Goal: Task Accomplishment & Management: Complete application form

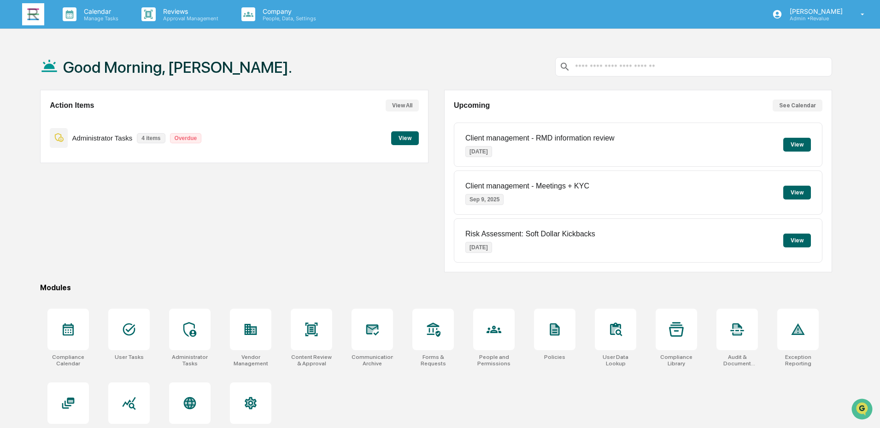
click at [415, 135] on button "View" at bounding box center [405, 138] width 28 height 14
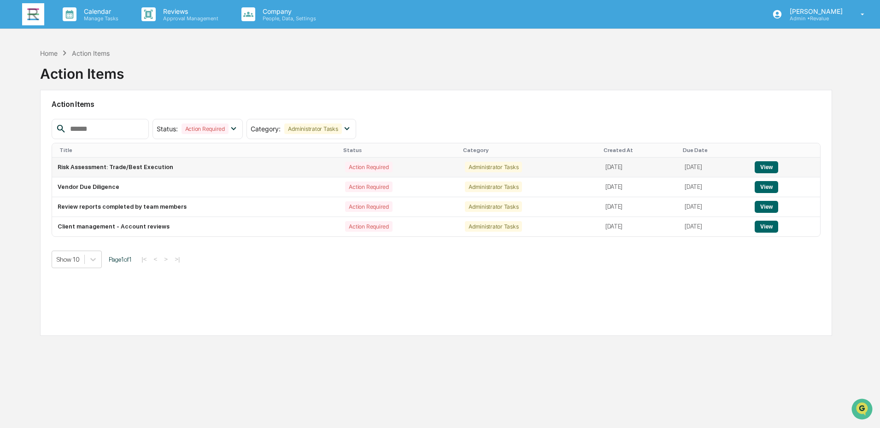
click at [768, 166] on button "View" at bounding box center [766, 167] width 23 height 12
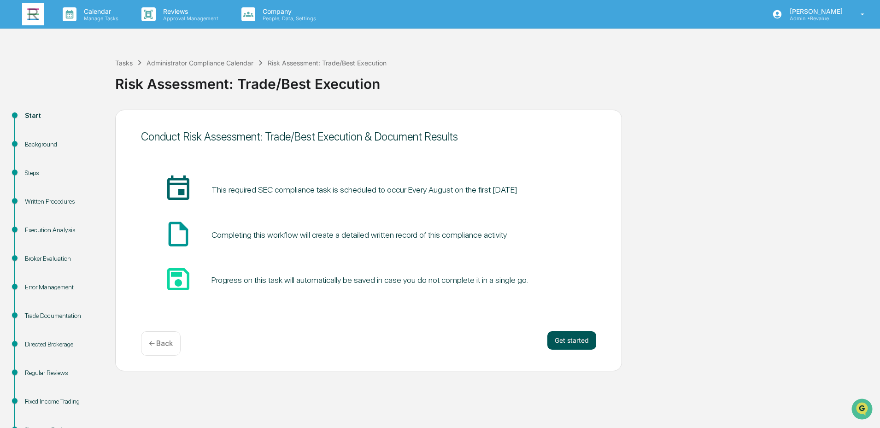
click at [572, 340] on button "Get started" at bounding box center [571, 340] width 49 height 18
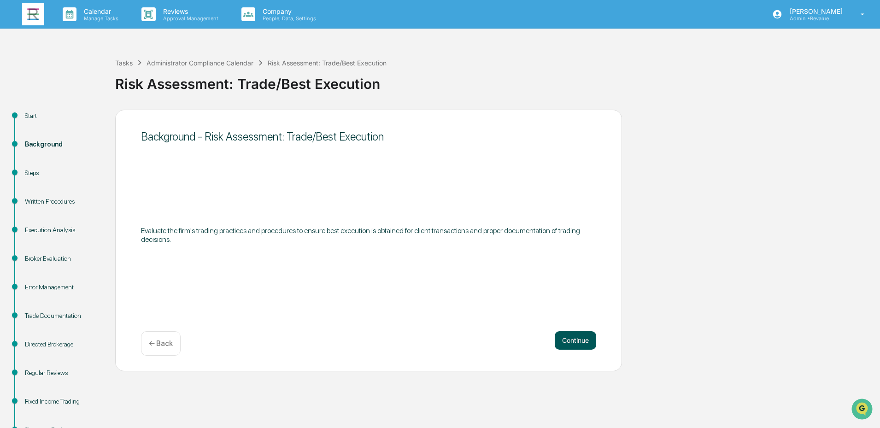
click at [585, 338] on button "Continue" at bounding box center [575, 340] width 41 height 18
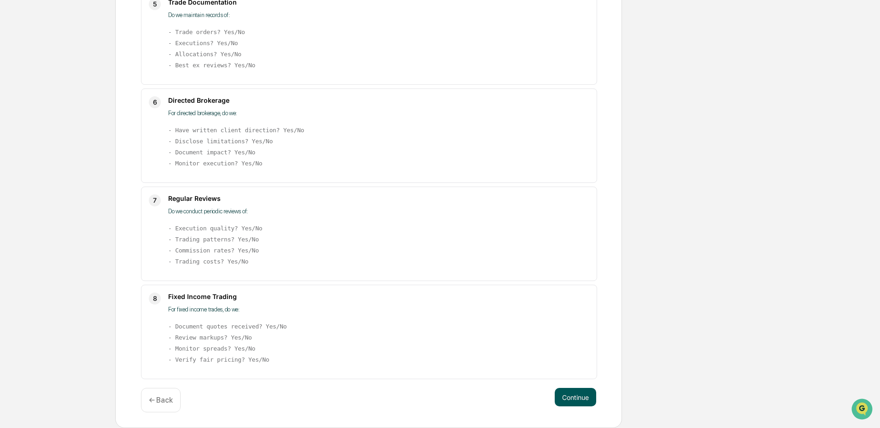
click at [573, 396] on button "Continue" at bounding box center [575, 397] width 41 height 18
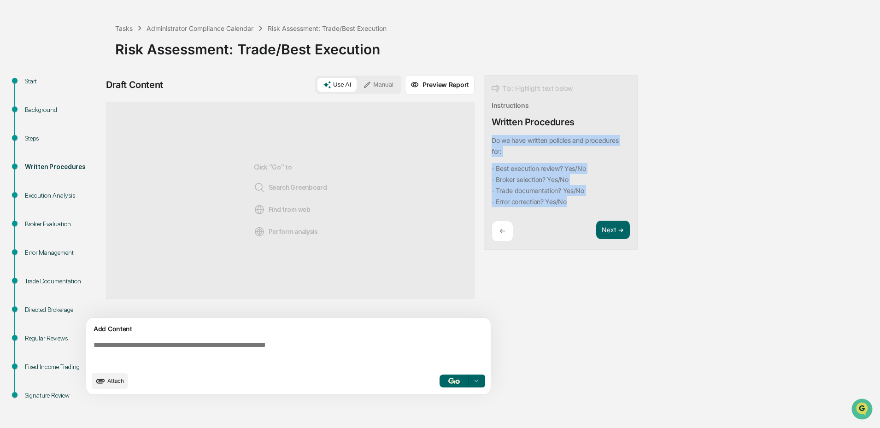
drag, startPoint x: 577, startPoint y: 206, endPoint x: 491, endPoint y: 144, distance: 106.0
click at [491, 144] on div "Tip: Highlight text below Instructions Written Procedures Do we have written po…" at bounding box center [561, 162] width 154 height 175
click at [522, 158] on button "Focus Assistant" at bounding box center [517, 159] width 48 height 12
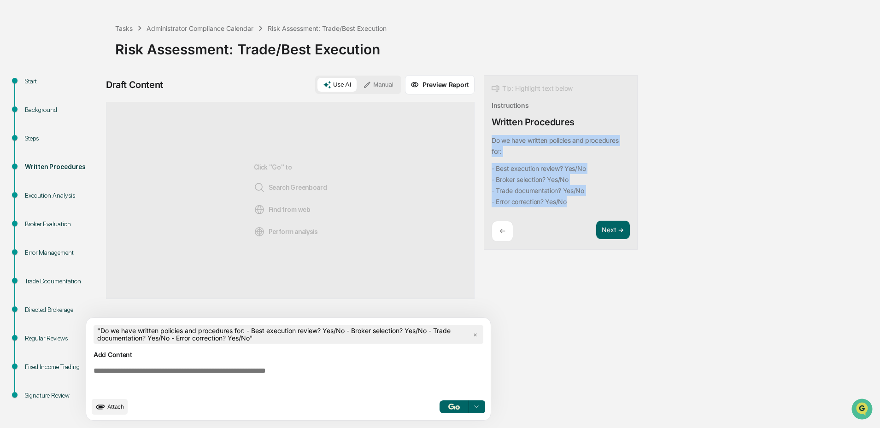
click at [453, 404] on img "button" at bounding box center [453, 407] width 11 height 6
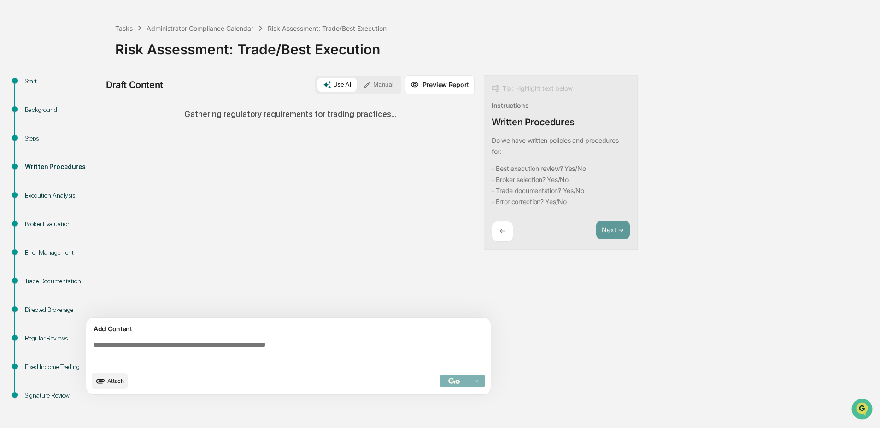
click at [546, 291] on div "Draft Content Use AI Manual Preview Report Sources Gathering regulatory require…" at bounding box center [364, 237] width 516 height 325
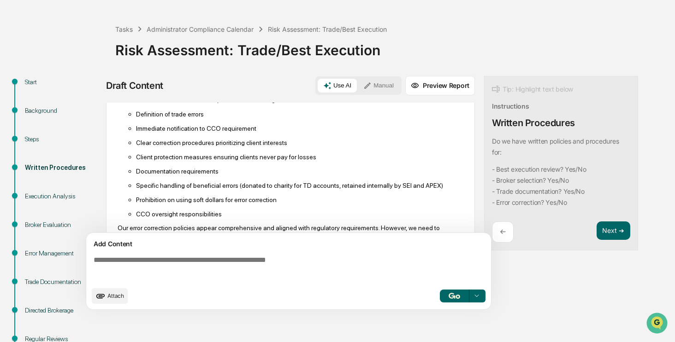
scroll to position [273, 0]
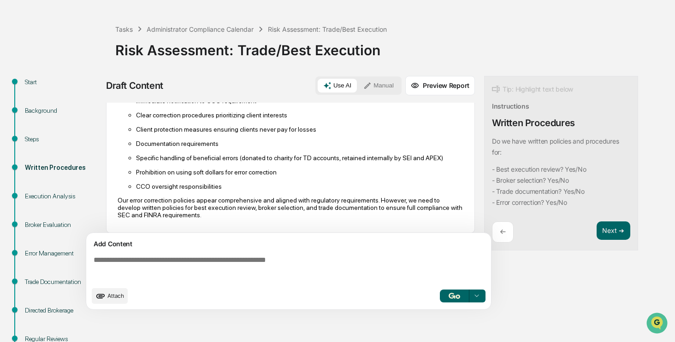
click at [199, 261] on textarea at bounding box center [290, 268] width 401 height 33
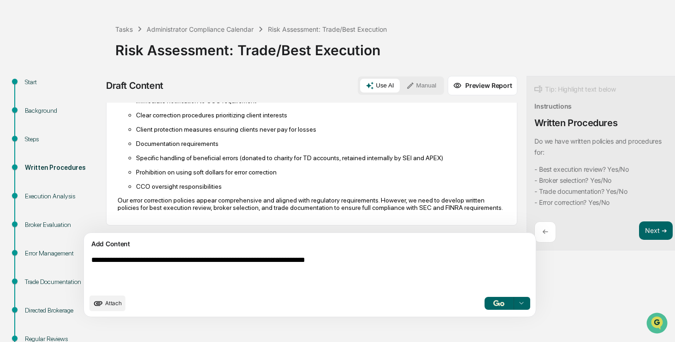
type textarea "**********"
click at [484, 306] on button "button" at bounding box center [498, 303] width 29 height 13
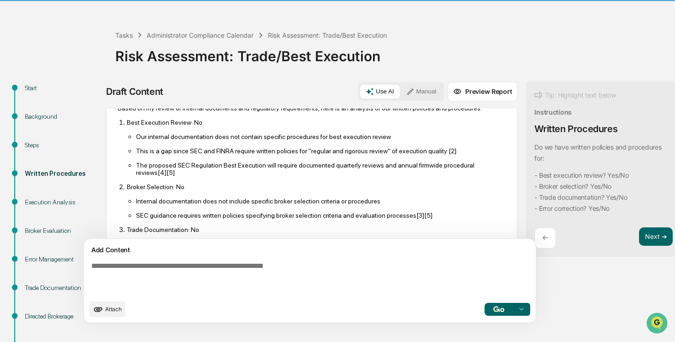
scroll to position [0, 0]
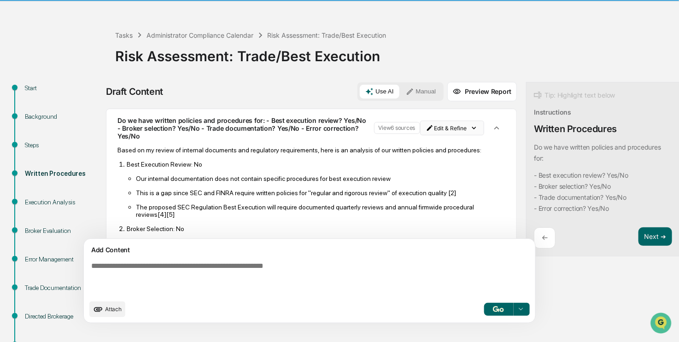
click at [406, 128] on html "Calendar Manage Tasks Reviews Approval Management Company People, Data, Setting…" at bounding box center [339, 143] width 679 height 342
click at [400, 164] on div "Delete Result" at bounding box center [406, 161] width 68 height 15
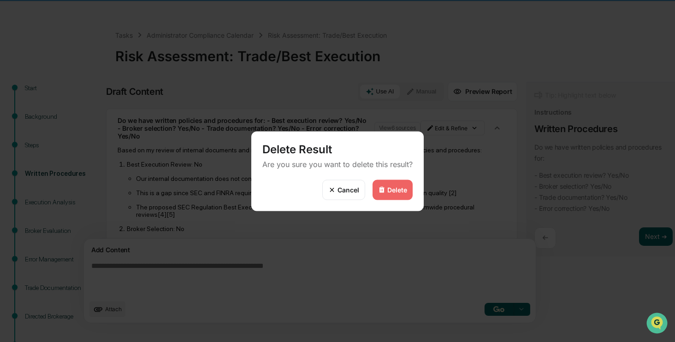
click at [406, 191] on div "Delete" at bounding box center [397, 190] width 20 height 8
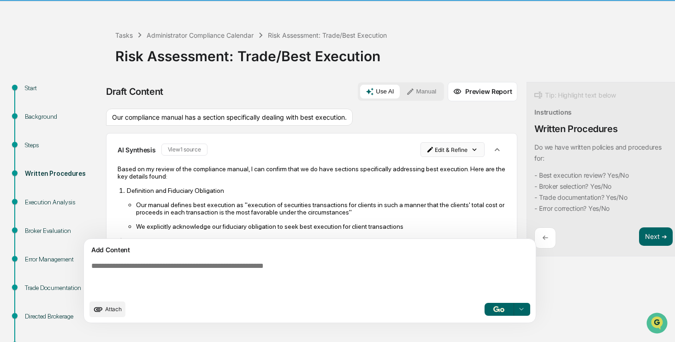
click at [420, 151] on html "Calendar Manage Tasks Reviews Approval Management Company People, Data, Setting…" at bounding box center [337, 143] width 675 height 342
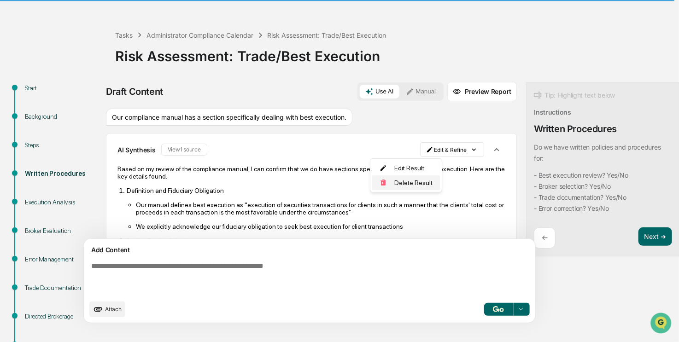
click at [411, 181] on div "Delete Result" at bounding box center [406, 183] width 68 height 15
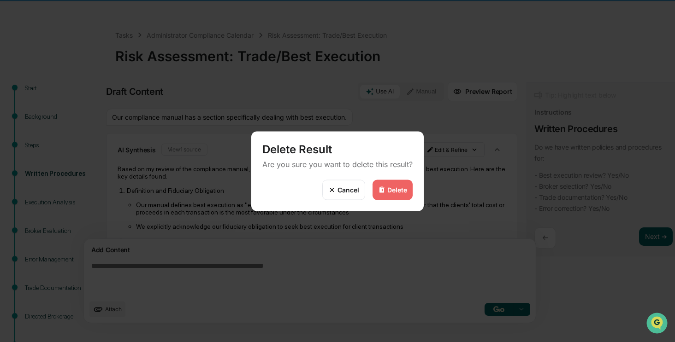
click at [391, 189] on div "Delete" at bounding box center [397, 190] width 20 height 8
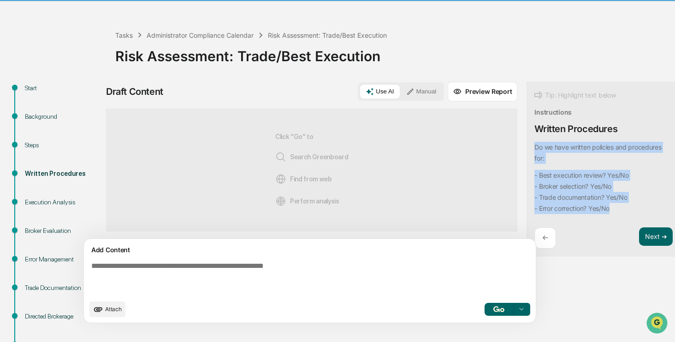
drag, startPoint x: 569, startPoint y: 209, endPoint x: 490, endPoint y: 140, distance: 104.8
click at [526, 140] on div "Tip: Highlight text below Instructions Written Procedures Do we have written po…" at bounding box center [603, 169] width 154 height 175
click at [512, 159] on button "Focus Assistant" at bounding box center [517, 159] width 48 height 12
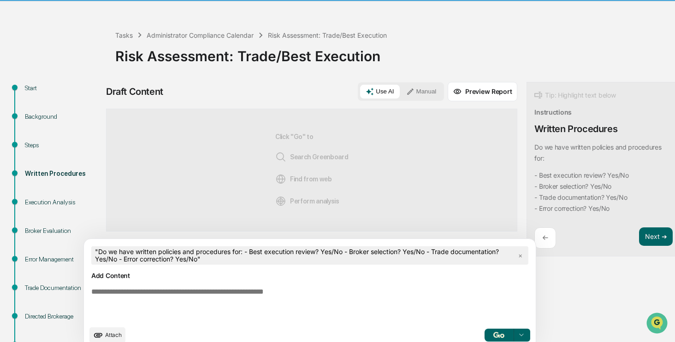
click at [278, 299] on textarea at bounding box center [288, 304] width 401 height 41
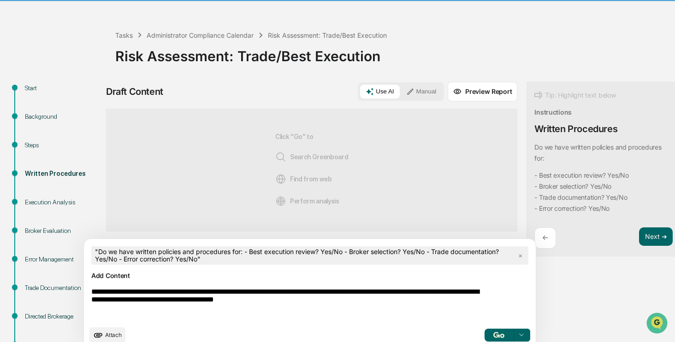
type textarea "**********"
click at [493, 337] on img "button" at bounding box center [498, 335] width 11 height 6
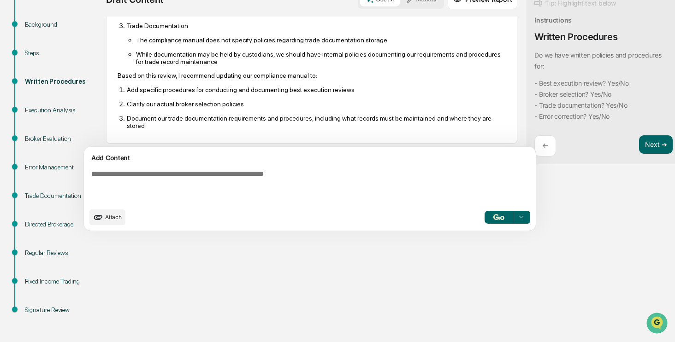
scroll to position [310, 0]
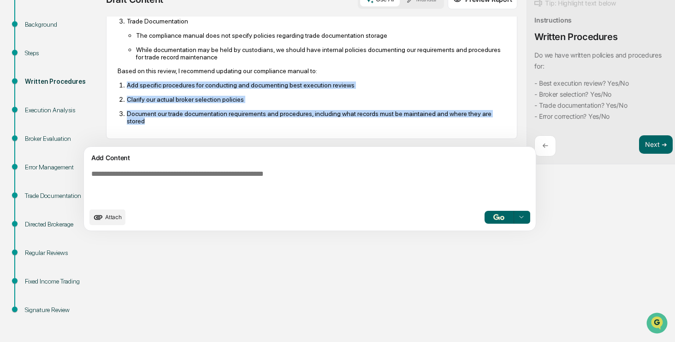
drag, startPoint x: 169, startPoint y: 122, endPoint x: 116, endPoint y: 84, distance: 65.3
copy ol "Add specific procedures for conducting and documenting best execution reviews C…"
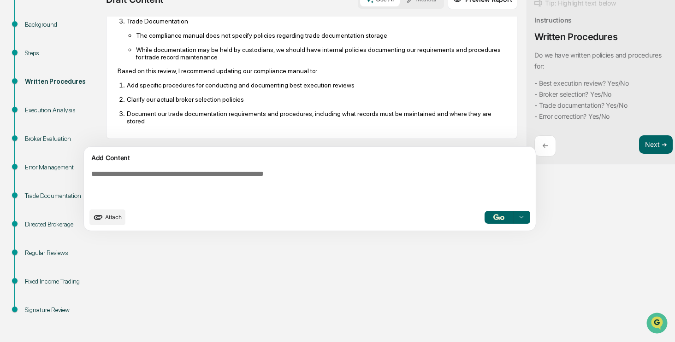
click at [480, 112] on div "Draft Content Use AI Manual Preview Report Sources " Do we have written policie…" at bounding box center [364, 113] width 516 height 247
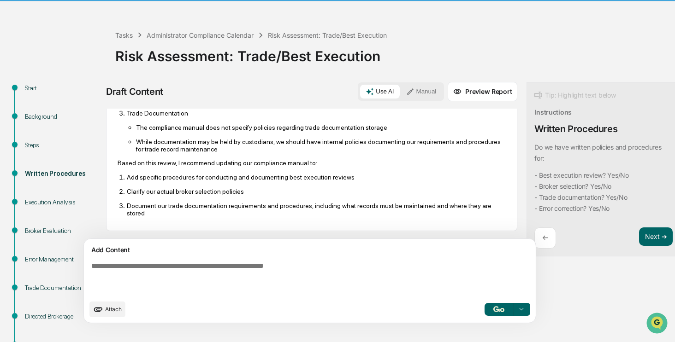
click at [273, 272] on textarea at bounding box center [288, 278] width 401 height 41
type textarea "**********"
click at [493, 308] on img "button" at bounding box center [498, 309] width 11 height 6
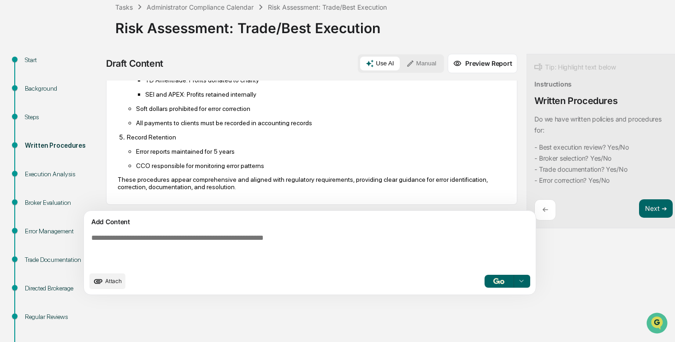
scroll to position [28, 0]
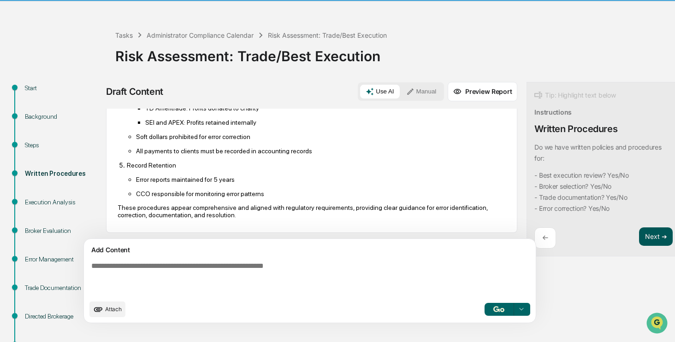
click at [639, 237] on button "Next ➔" at bounding box center [656, 237] width 34 height 19
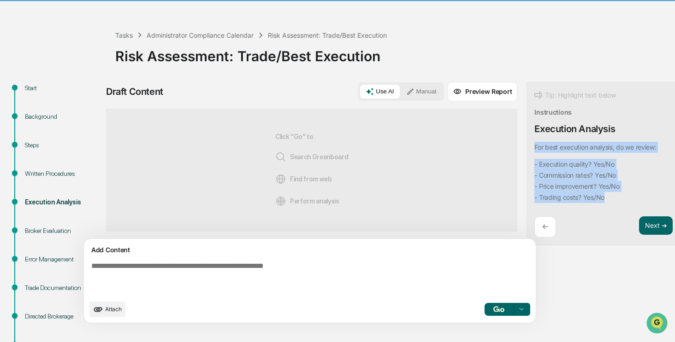
drag, startPoint x: 570, startPoint y: 197, endPoint x: 491, endPoint y: 145, distance: 94.2
click at [526, 145] on div "Tip: Highlight text below Instructions Execution Analysis For best execution an…" at bounding box center [603, 164] width 154 height 164
click at [528, 161] on button "Focus Assistant" at bounding box center [517, 159] width 48 height 12
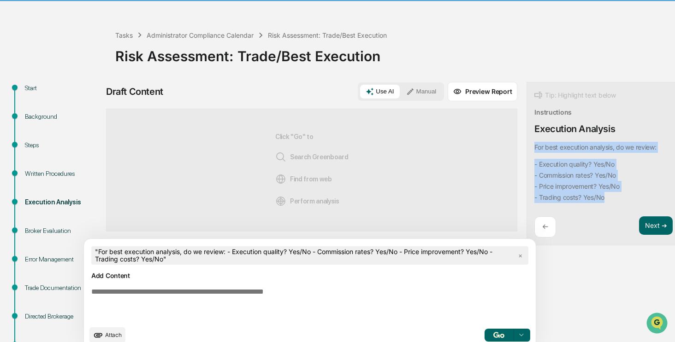
click at [493, 335] on img "button" at bounding box center [498, 335] width 11 height 6
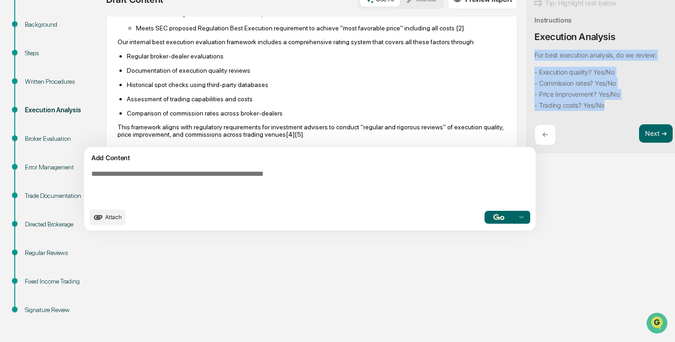
scroll to position [327, 0]
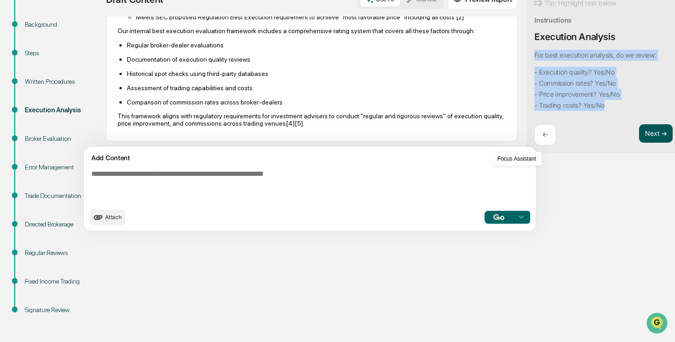
click at [639, 134] on button "Next ➔" at bounding box center [656, 133] width 34 height 19
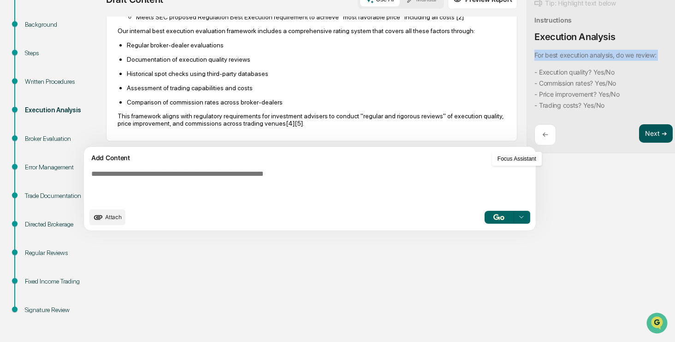
scroll to position [0, 0]
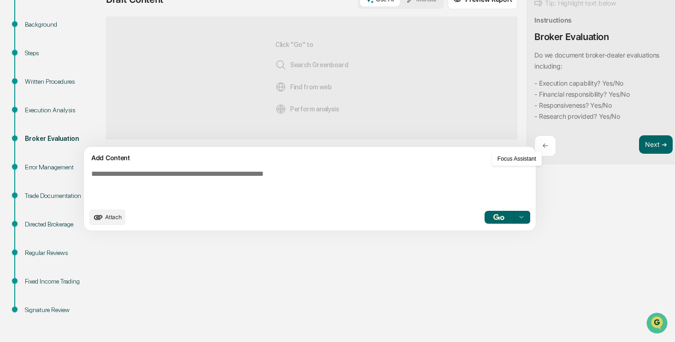
click at [630, 197] on div "Start Background Steps Written Procedures Execution Analysis Broker Evaluation …" at bounding box center [337, 166] width 665 height 353
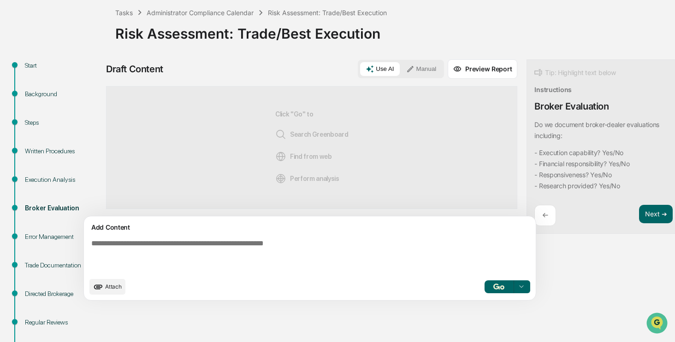
scroll to position [28, 0]
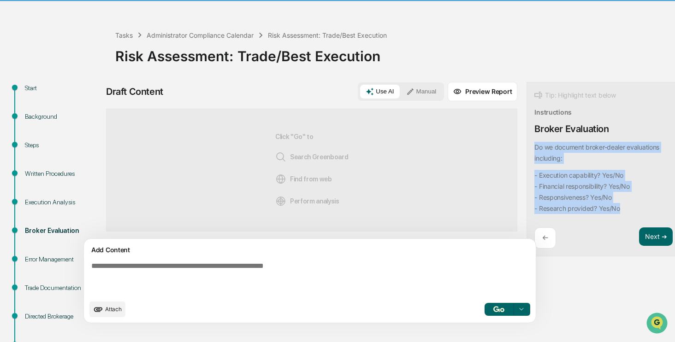
drag, startPoint x: 581, startPoint y: 210, endPoint x: 490, endPoint y: 147, distance: 109.7
click at [526, 147] on div "Tip: Highlight text below Instructions Broker Evaluation Do we document broker-…" at bounding box center [603, 169] width 154 height 175
click at [507, 159] on button "Focus Assistant" at bounding box center [517, 159] width 48 height 12
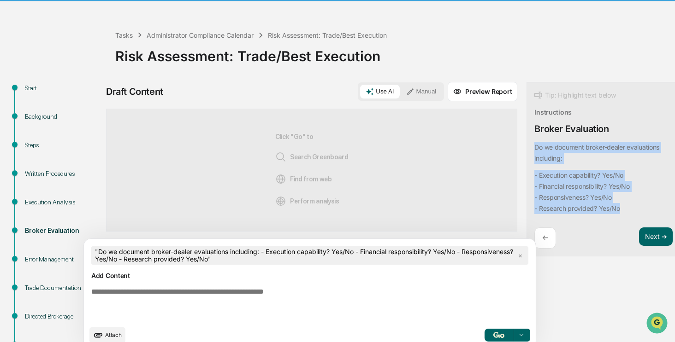
click at [493, 335] on img "button" at bounding box center [498, 335] width 11 height 6
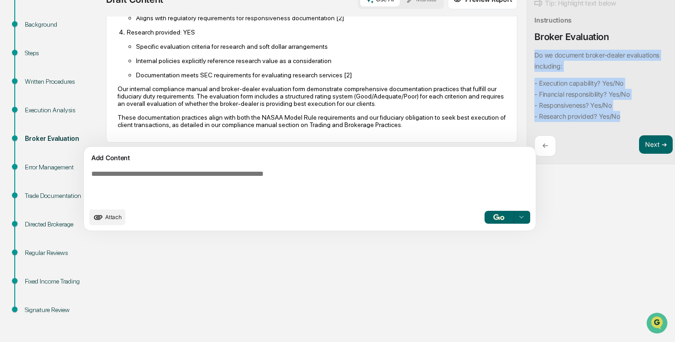
scroll to position [251, 0]
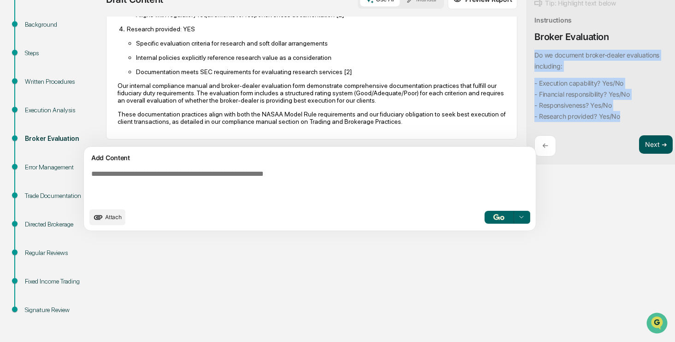
click at [639, 147] on button "Next ➔" at bounding box center [656, 144] width 34 height 19
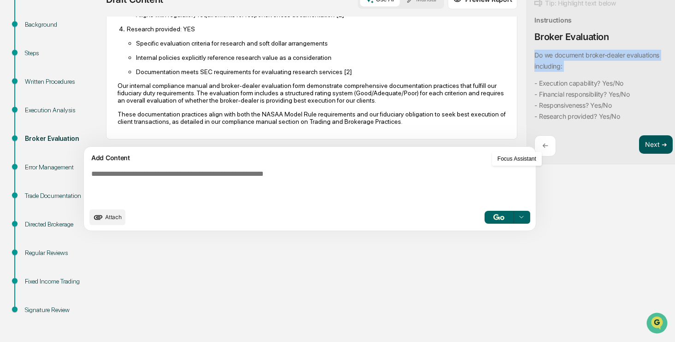
scroll to position [0, 0]
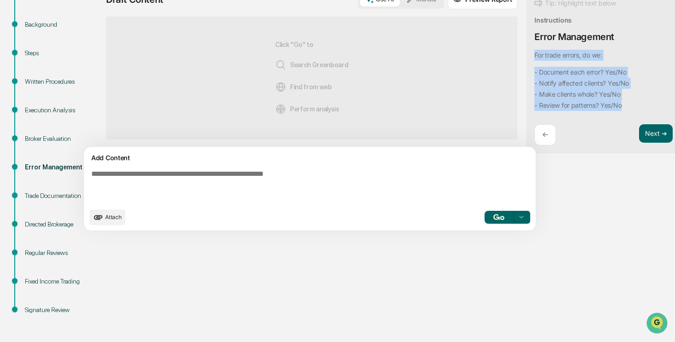
drag, startPoint x: 582, startPoint y: 106, endPoint x: 487, endPoint y: 55, distance: 107.6
click at [526, 55] on div "Tip: Highlight text below Instructions Error Management For trade errors, do we…" at bounding box center [603, 72] width 154 height 164
click at [515, 159] on button "Focus Assistant" at bounding box center [517, 159] width 48 height 12
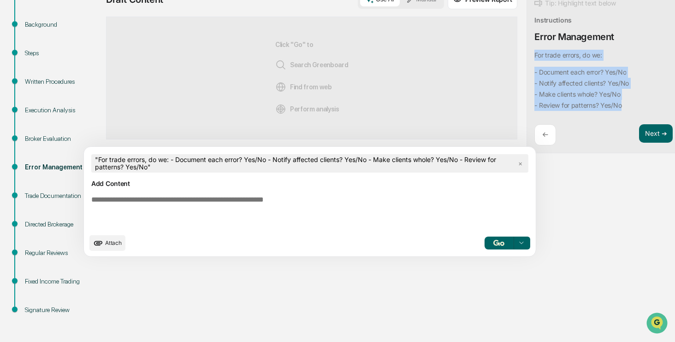
click at [484, 237] on button "button" at bounding box center [498, 243] width 29 height 13
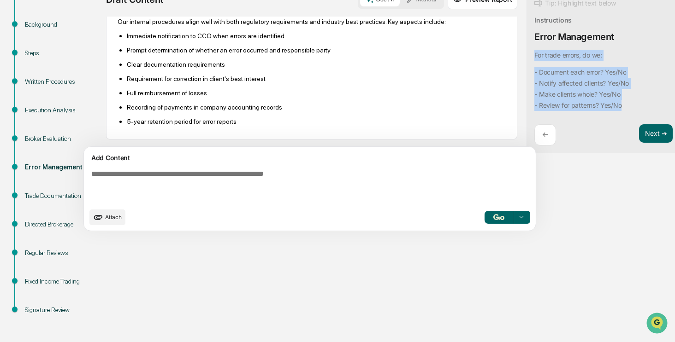
scroll to position [377, 0]
click at [639, 133] on button "Next ➔" at bounding box center [656, 133] width 34 height 19
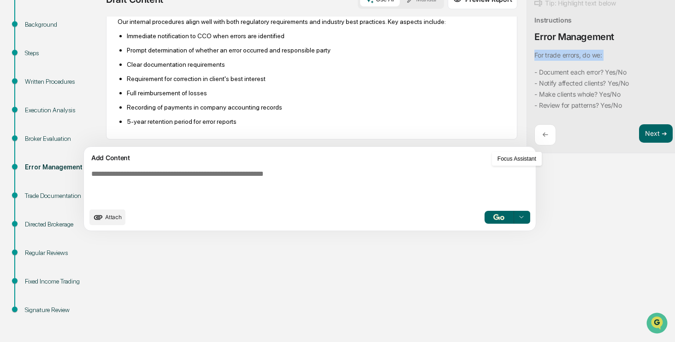
scroll to position [0, 0]
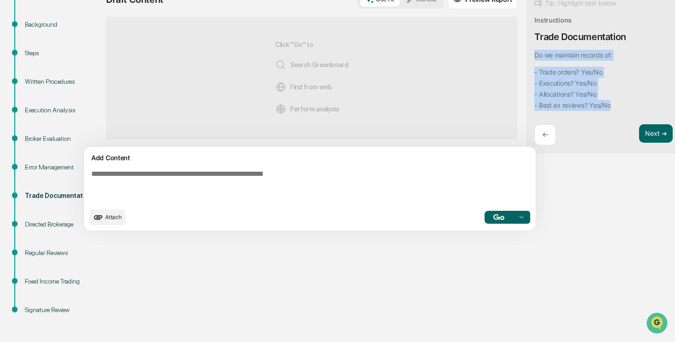
drag, startPoint x: 572, startPoint y: 106, endPoint x: 481, endPoint y: 57, distance: 103.7
click at [481, 57] on div "Draft Content Use AI Manual Preview Report Sources Click "Go" to Search Greenbo…" at bounding box center [364, 113] width 516 height 247
click at [520, 161] on button "Focus Assistant" at bounding box center [517, 159] width 48 height 12
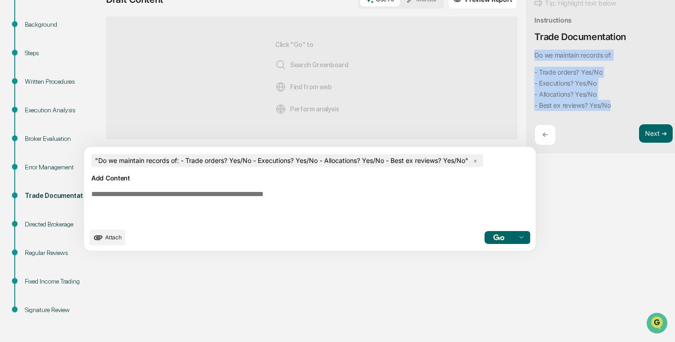
click at [484, 244] on button "button" at bounding box center [498, 237] width 29 height 13
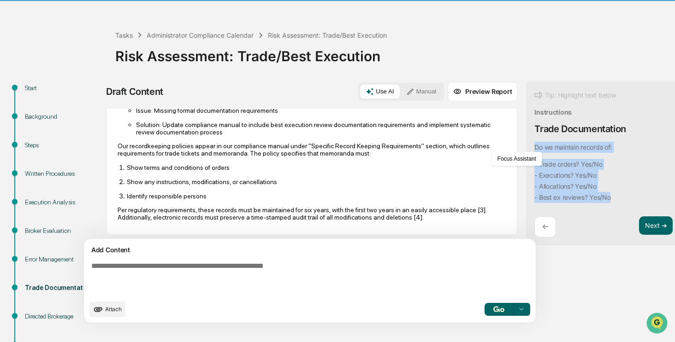
scroll to position [266, 0]
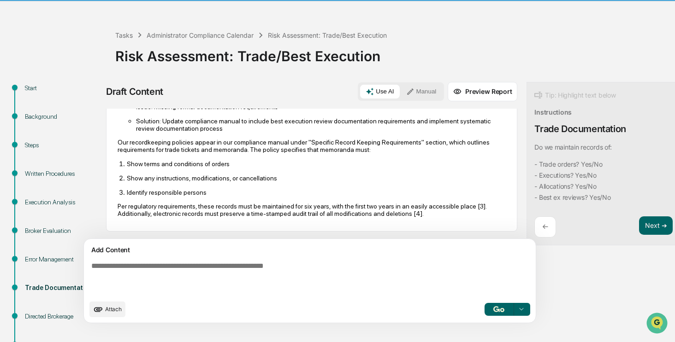
click at [330, 271] on textarea at bounding box center [288, 278] width 401 height 41
type textarea "*"
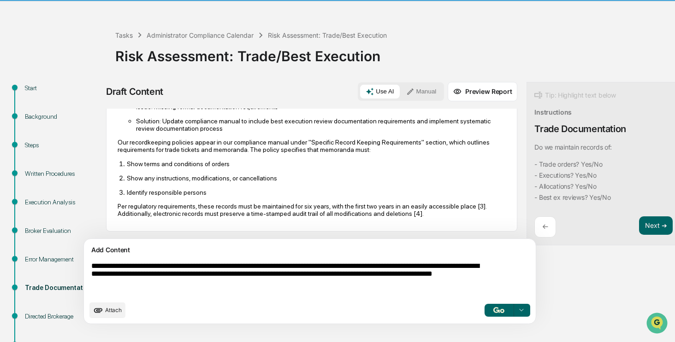
type textarea "**********"
click at [484, 313] on button "button" at bounding box center [498, 310] width 29 height 13
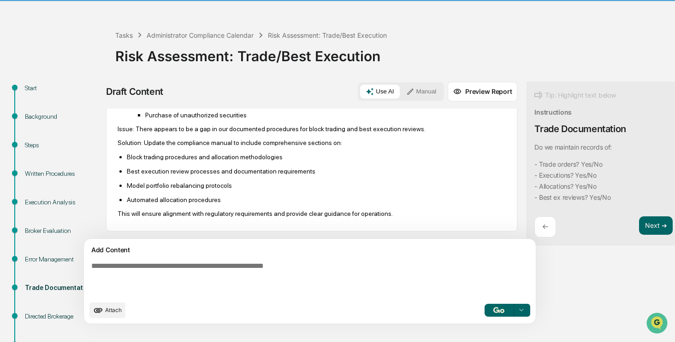
scroll to position [797, 0]
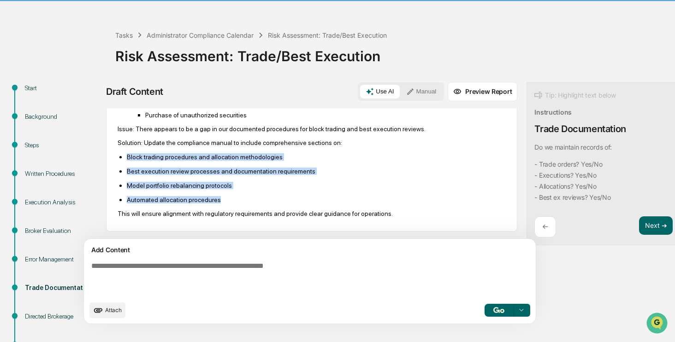
drag, startPoint x: 225, startPoint y: 202, endPoint x: 123, endPoint y: 153, distance: 112.9
click at [123, 153] on ul "Block trading procedures and allocation methodologies Best execution review pro…" at bounding box center [311, 178] width 388 height 51
copy ul "Block trading procedures and allocation methodologies Best execution review pro…"
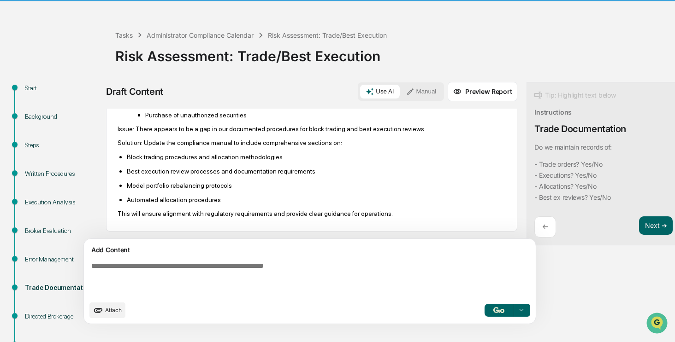
click at [503, 255] on div "Draft Content Use AI Manual Preview Report Sources Do we maintain records of: -…" at bounding box center [364, 206] width 516 height 248
click at [639, 217] on button "Next ➔" at bounding box center [656, 226] width 34 height 19
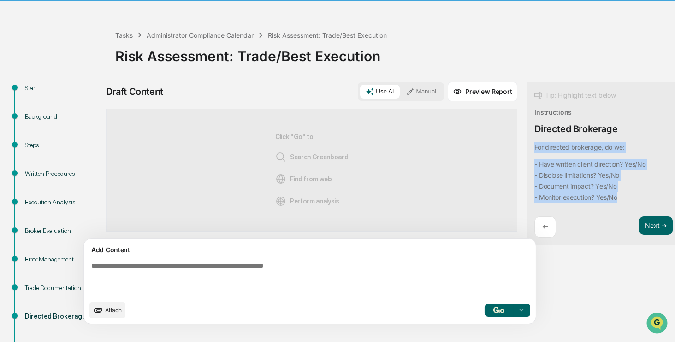
drag, startPoint x: 579, startPoint y: 200, endPoint x: 481, endPoint y: 148, distance: 110.7
click at [481, 148] on div "Draft Content Use AI Manual Preview Report Sources Click "Go" to Search Greenbo…" at bounding box center [364, 206] width 516 height 248
click at [516, 162] on button "Focus Assistant" at bounding box center [517, 159] width 48 height 12
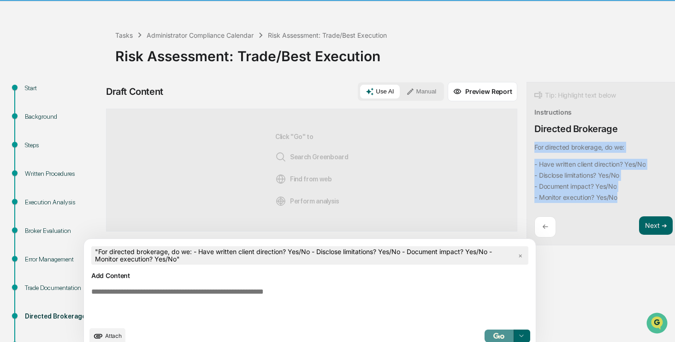
click at [484, 335] on button "button" at bounding box center [498, 336] width 29 height 13
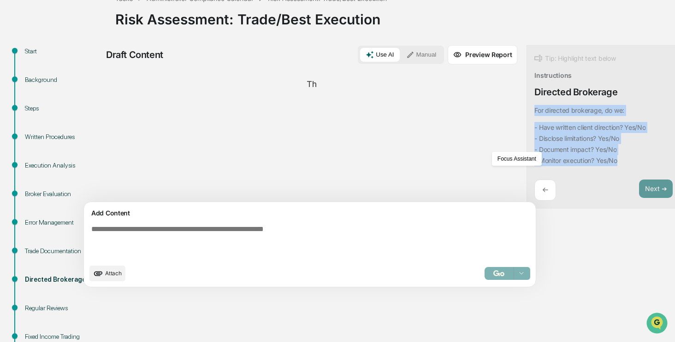
scroll to position [120, 0]
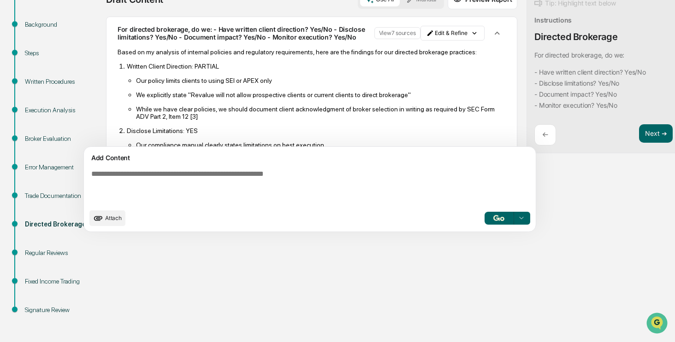
click at [281, 287] on div "Start Background Steps Written Procedures Execution Analysis Broker Evaluation …" at bounding box center [337, 166] width 665 height 353
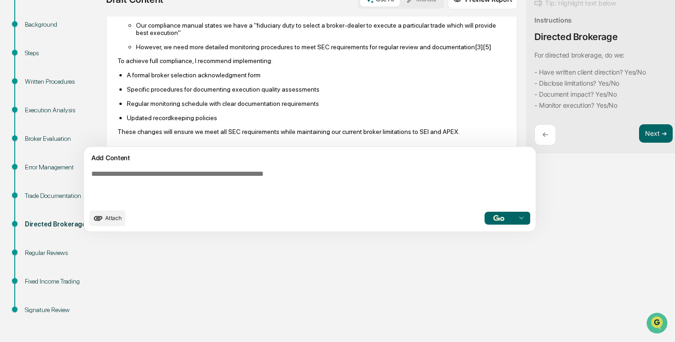
scroll to position [271, 0]
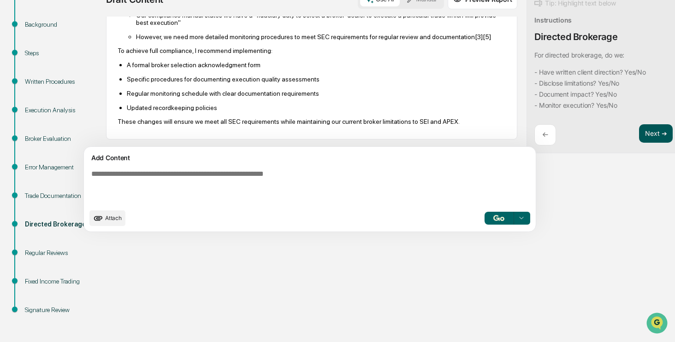
click at [639, 132] on button "Next ➔" at bounding box center [656, 133] width 34 height 19
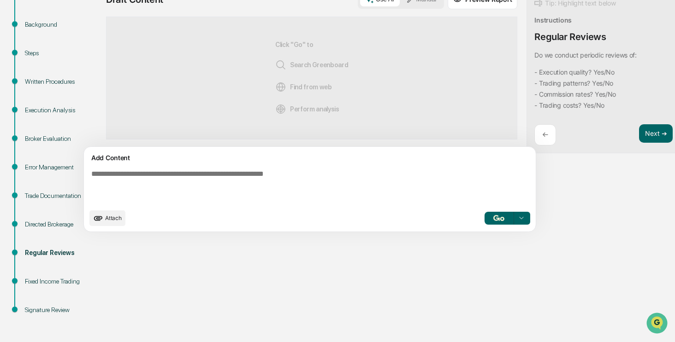
scroll to position [0, 0]
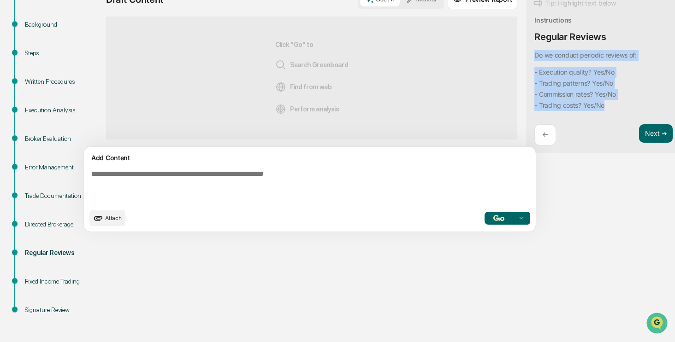
drag, startPoint x: 573, startPoint y: 106, endPoint x: 490, endPoint y: 57, distance: 96.2
click at [526, 57] on div "Tip: Highlight text below Instructions Regular Reviews Do we conduct periodic r…" at bounding box center [603, 72] width 154 height 164
click at [519, 155] on button "Focus Assistant" at bounding box center [517, 159] width 48 height 12
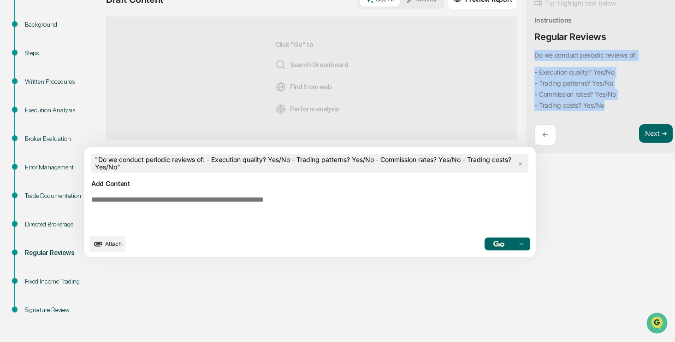
click at [484, 244] on button "button" at bounding box center [498, 244] width 29 height 13
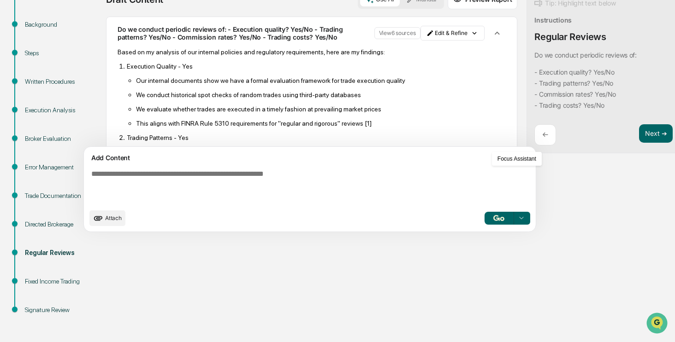
click at [605, 198] on div "Draft Content Use AI Manual Preview Report Sources Do we conduct periodic revie…" at bounding box center [364, 114] width 516 height 248
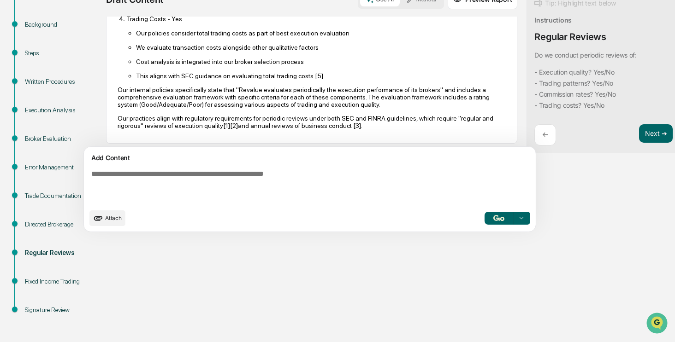
scroll to position [271, 0]
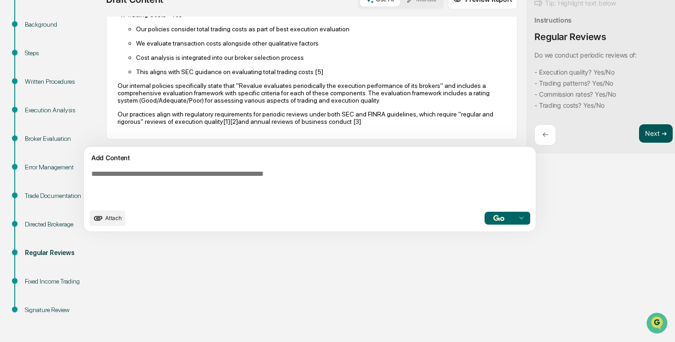
click at [639, 133] on button "Next ➔" at bounding box center [656, 133] width 34 height 19
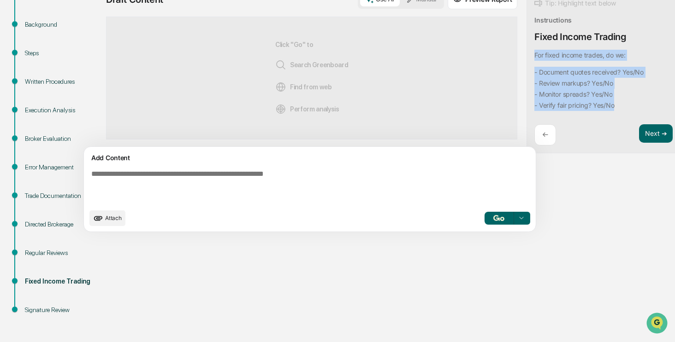
drag, startPoint x: 579, startPoint y: 105, endPoint x: 493, endPoint y: 53, distance: 100.7
click at [534, 53] on div "For fixed income trades, do we: - Document quotes received? Yes/No - Review mar…" at bounding box center [588, 80] width 109 height 61
click at [501, 158] on button "Focus Assistant" at bounding box center [517, 159] width 48 height 12
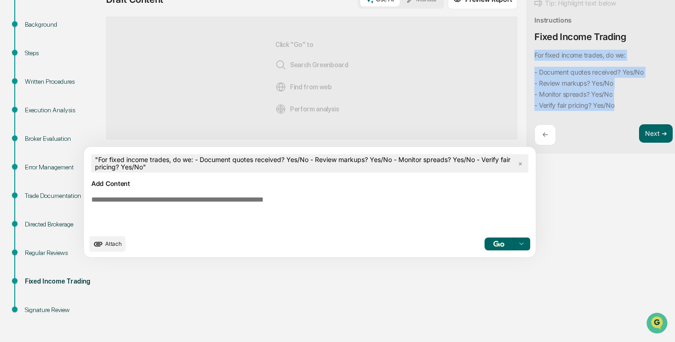
click at [484, 240] on button "button" at bounding box center [498, 244] width 29 height 13
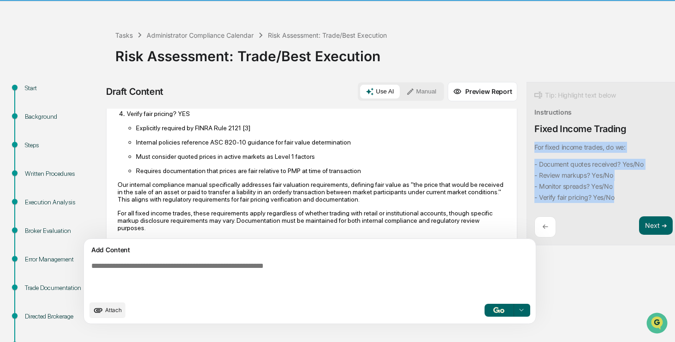
scroll to position [265, 0]
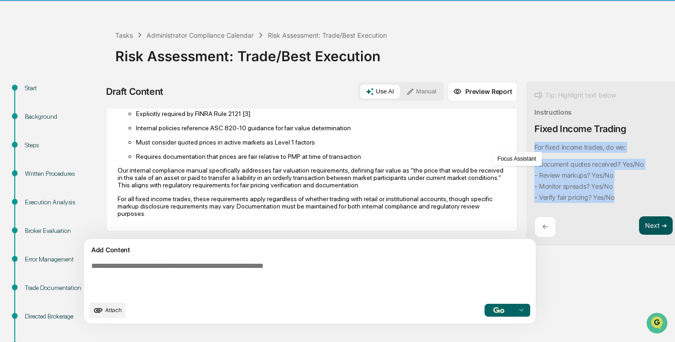
click at [639, 224] on button "Next ➔" at bounding box center [656, 226] width 34 height 19
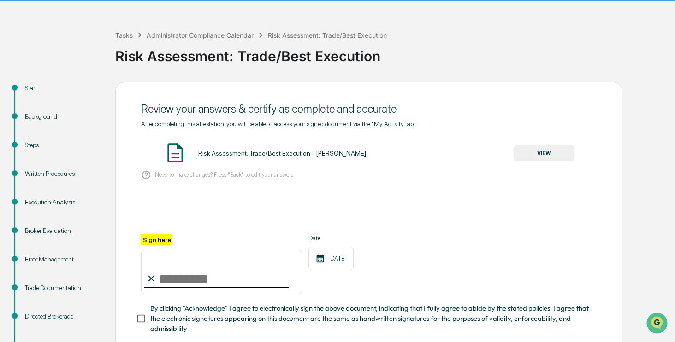
click at [538, 154] on button "VIEW" at bounding box center [544, 154] width 60 height 16
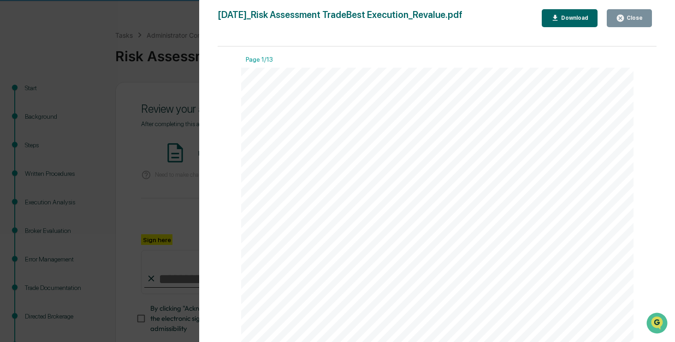
click at [630, 14] on div "Close" at bounding box center [629, 18] width 27 height 9
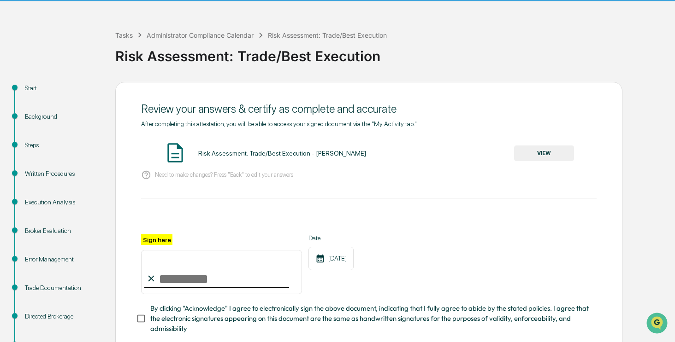
click at [230, 276] on input "Sign here" at bounding box center [221, 272] width 161 height 44
type input "**********"
click at [179, 317] on span "By clicking "Acknowledge" I agree to electronically sign the above document, in…" at bounding box center [369, 319] width 439 height 31
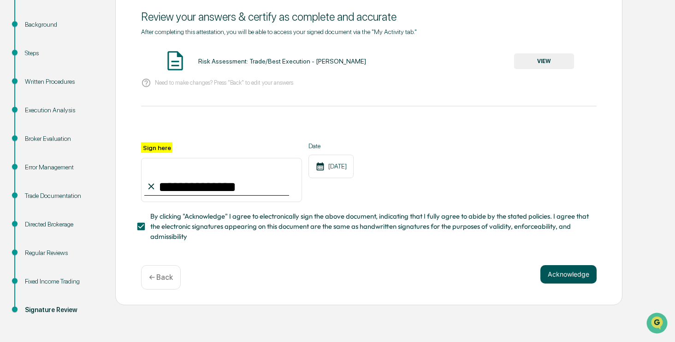
click at [561, 280] on button "Acknowledge" at bounding box center [568, 274] width 56 height 18
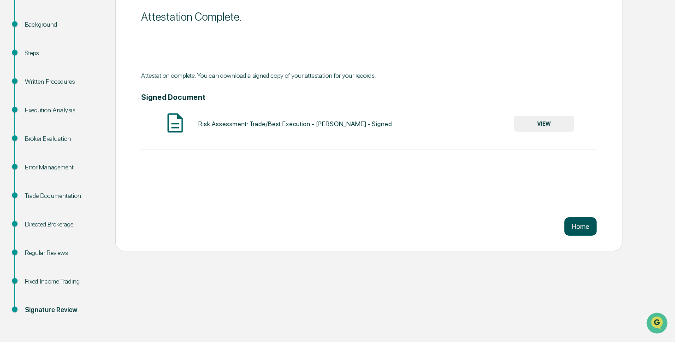
click at [581, 229] on button "Home" at bounding box center [580, 226] width 32 height 18
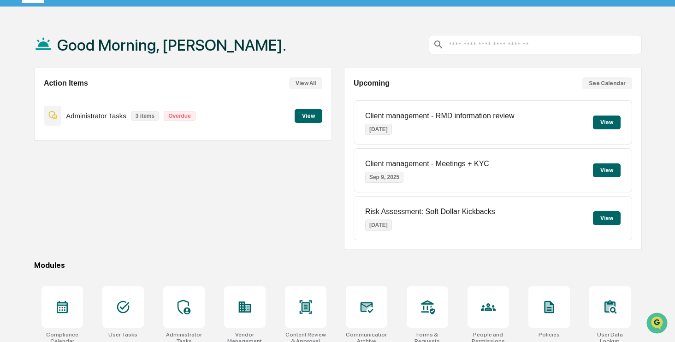
scroll to position [11, 0]
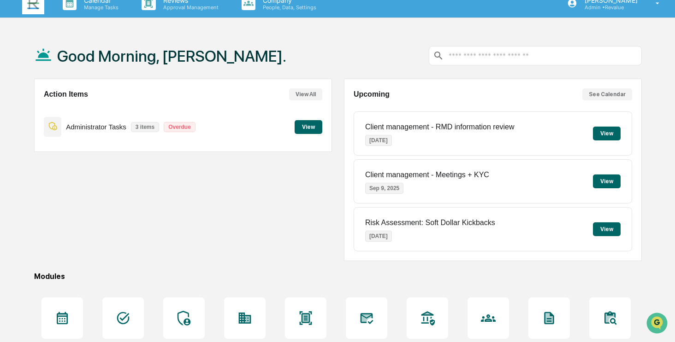
click at [309, 128] on button "View" at bounding box center [308, 127] width 28 height 14
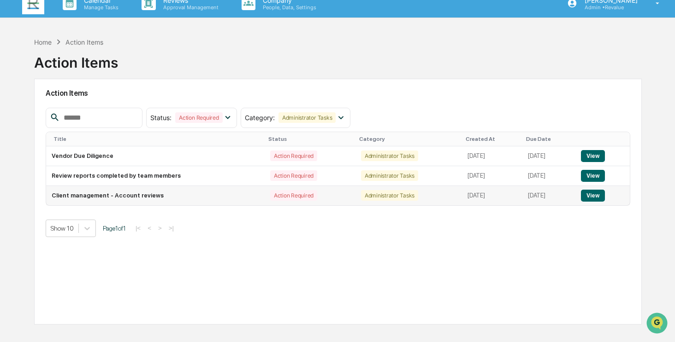
click at [593, 197] on button "View" at bounding box center [592, 196] width 23 height 12
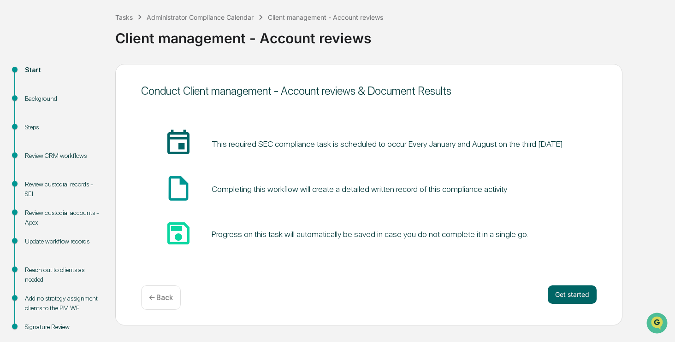
scroll to position [63, 0]
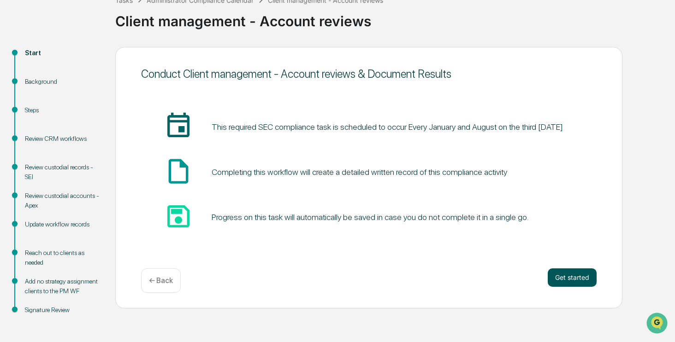
click at [581, 280] on button "Get started" at bounding box center [571, 278] width 49 height 18
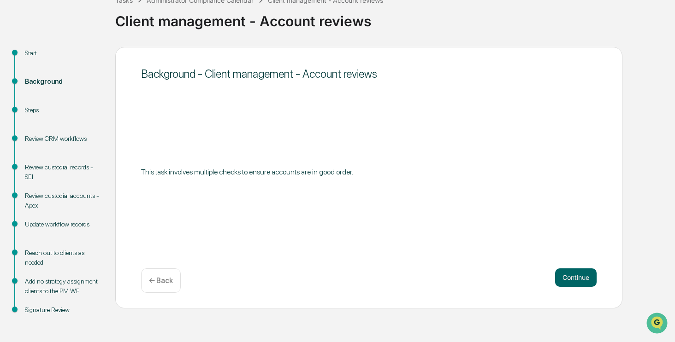
click at [581, 280] on button "Continue" at bounding box center [575, 278] width 41 height 18
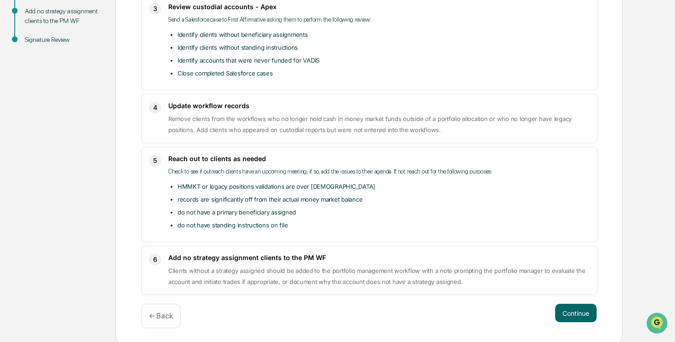
scroll to position [0, 0]
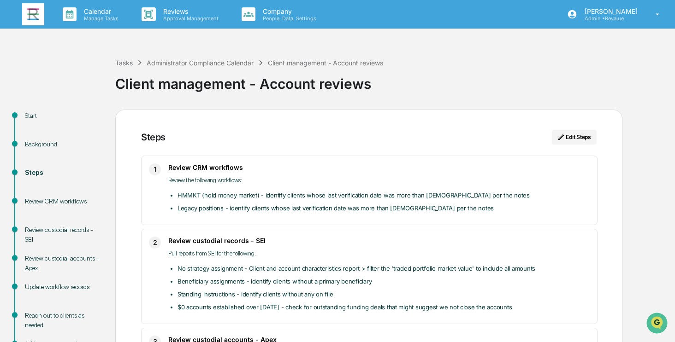
click at [126, 64] on div "Tasks" at bounding box center [124, 63] width 18 height 8
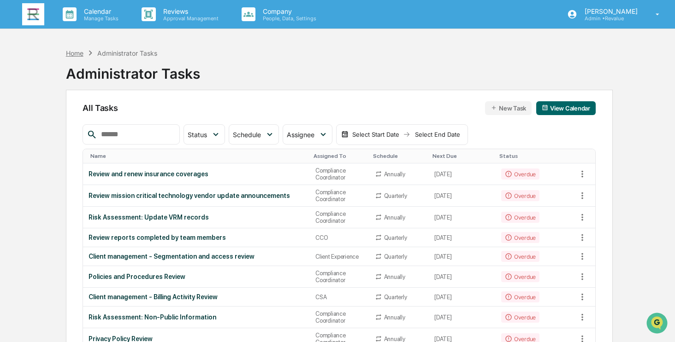
click at [69, 53] on div "Home" at bounding box center [75, 53] width 18 height 8
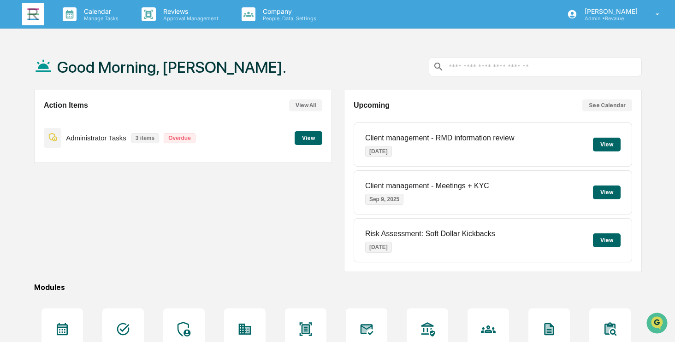
click at [311, 141] on button "View" at bounding box center [308, 138] width 28 height 14
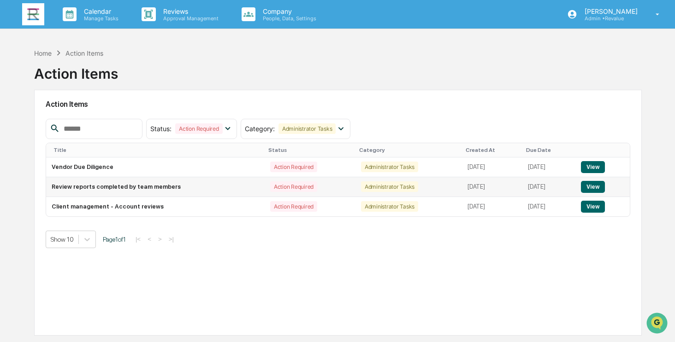
click at [597, 188] on button "View" at bounding box center [592, 187] width 23 height 12
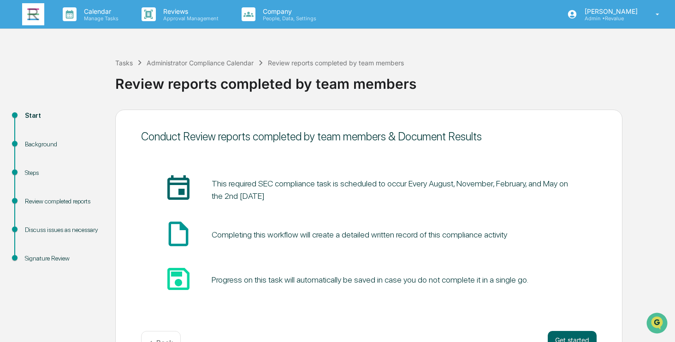
click at [41, 15] on img at bounding box center [33, 14] width 22 height 22
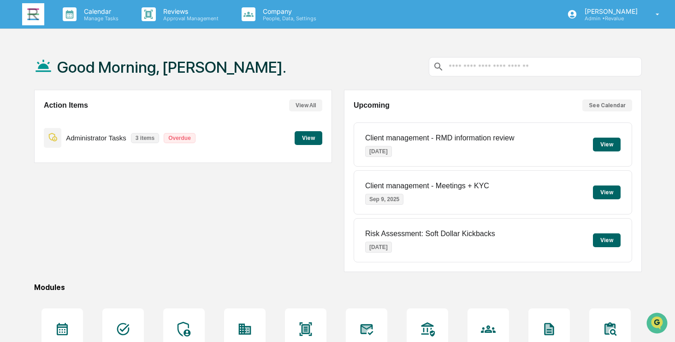
click at [308, 140] on button "View" at bounding box center [308, 138] width 28 height 14
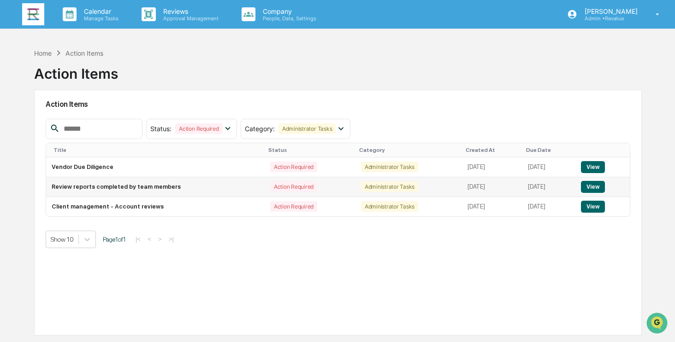
click at [592, 186] on button "View" at bounding box center [592, 187] width 23 height 12
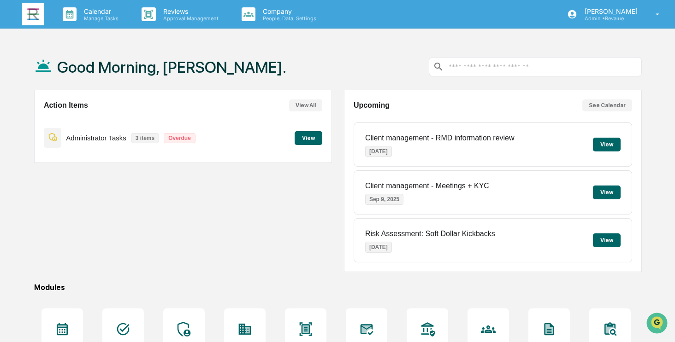
click at [308, 138] on button "View" at bounding box center [308, 138] width 28 height 14
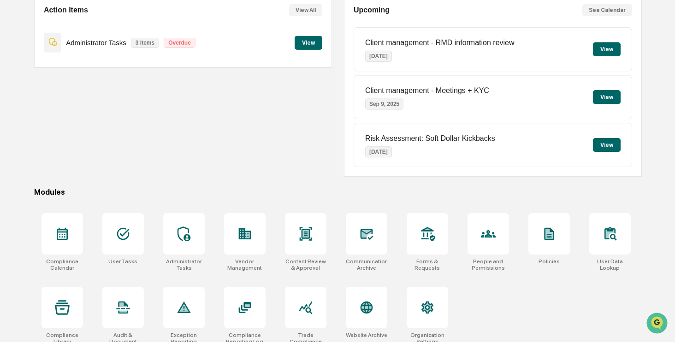
scroll to position [103, 0]
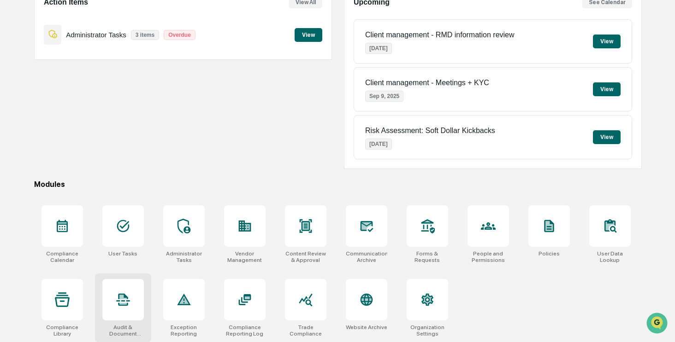
click at [133, 292] on div at bounding box center [122, 299] width 41 height 41
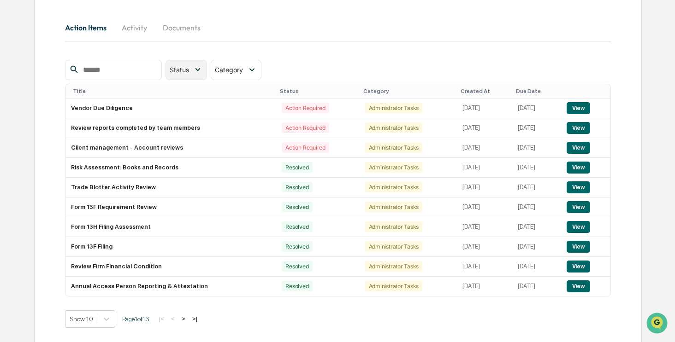
click at [206, 64] on div "Status" at bounding box center [185, 70] width 41 height 20
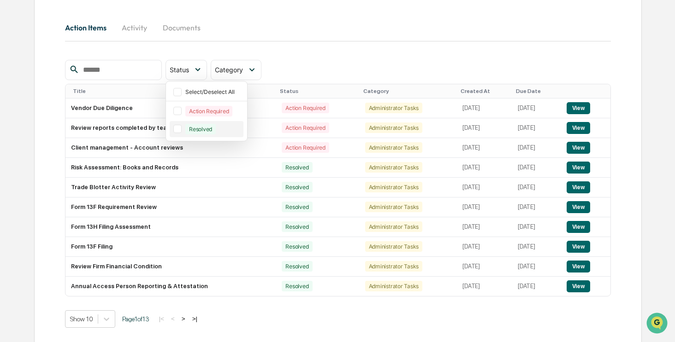
click at [209, 129] on div "Resolved" at bounding box center [200, 129] width 30 height 11
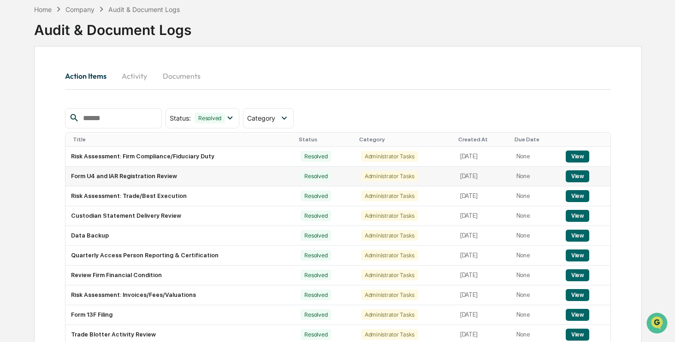
scroll to position [92, 0]
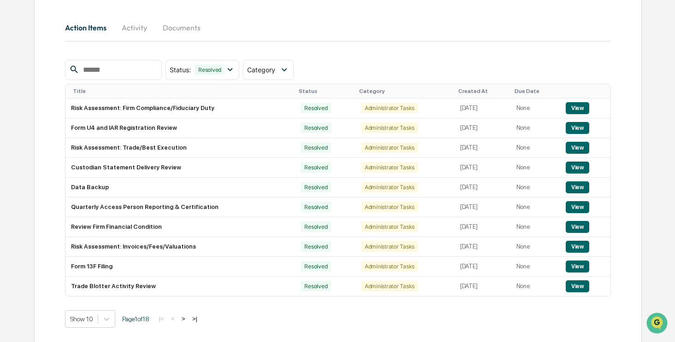
click at [523, 91] on div "Due Date" at bounding box center [535, 91] width 42 height 6
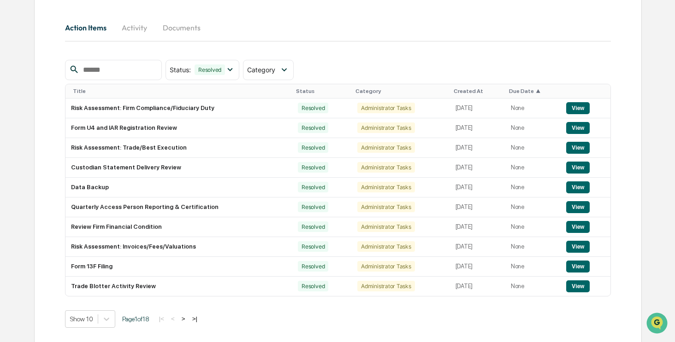
click at [455, 90] on div "Created At" at bounding box center [477, 91] width 48 height 6
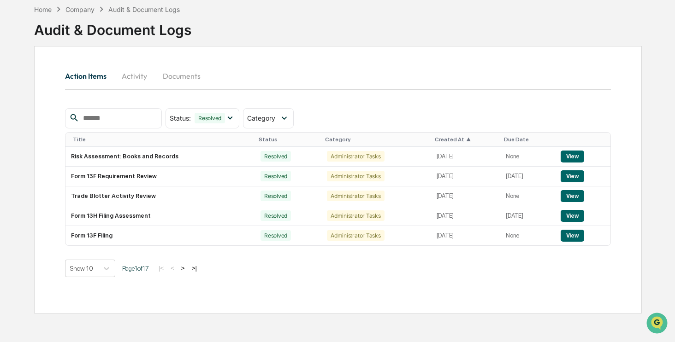
click at [434, 138] on div "Created At ▲" at bounding box center [465, 139] width 62 height 6
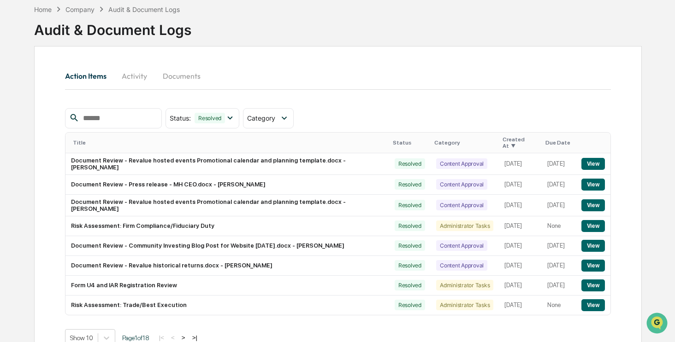
scroll to position [57, 0]
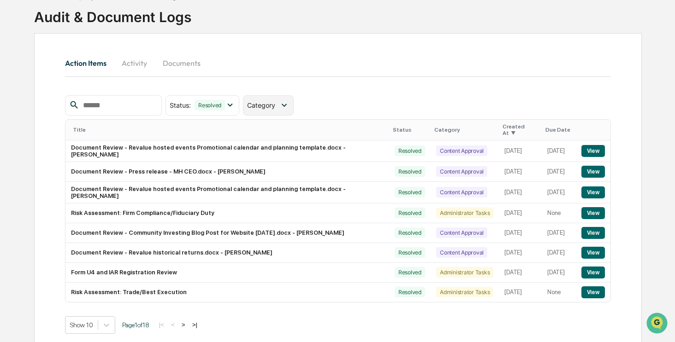
click at [289, 100] on icon at bounding box center [284, 105] width 10 height 10
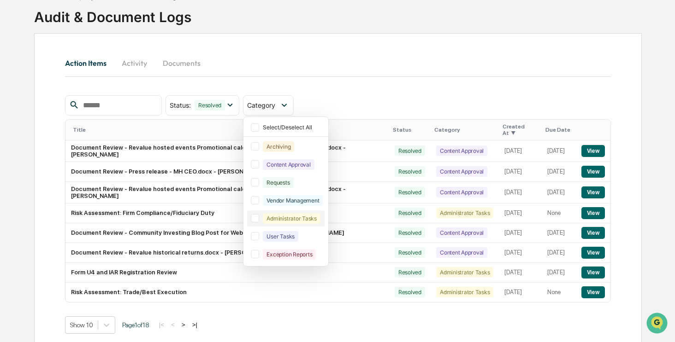
click at [259, 220] on div at bounding box center [255, 218] width 8 height 8
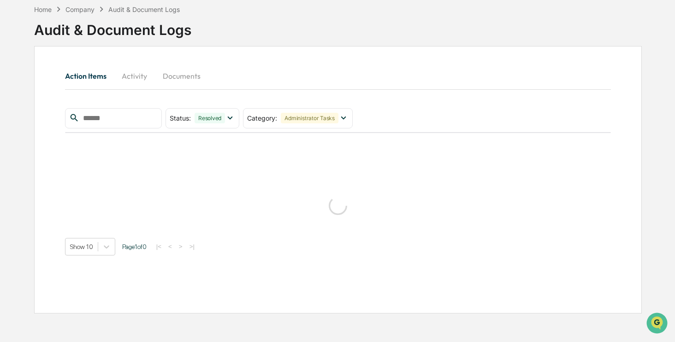
scroll to position [92, 0]
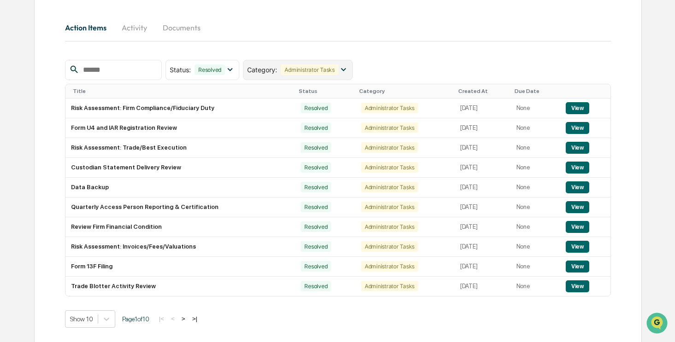
click at [338, 77] on div "Category : Administrator Tasks" at bounding box center [298, 70] width 110 height 20
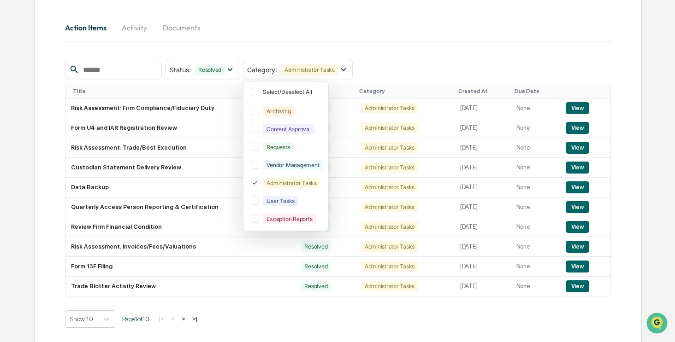
click at [444, 68] on div "Status : Resolved Select/Deselect All Action Required Resolved Category : Admin…" at bounding box center [338, 70] width 546 height 20
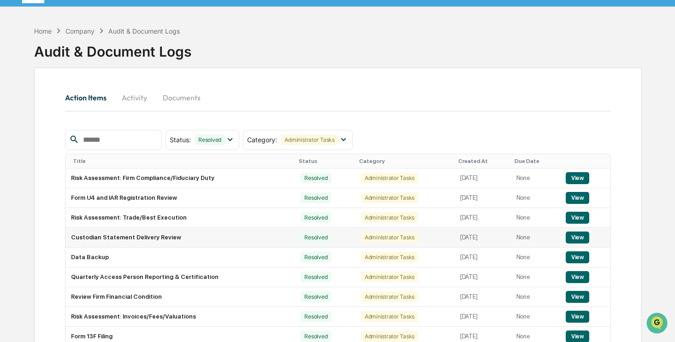
scroll to position [0, 0]
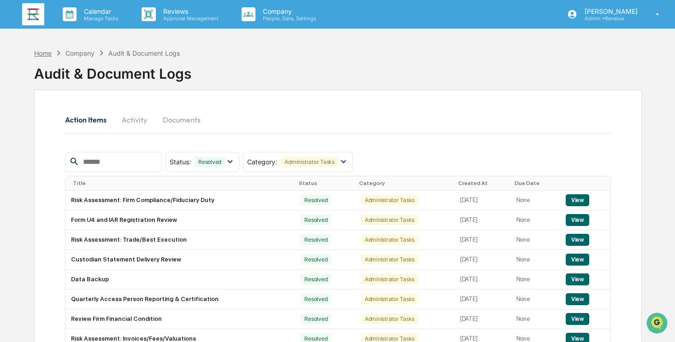
click at [42, 55] on div "Home" at bounding box center [43, 53] width 18 height 8
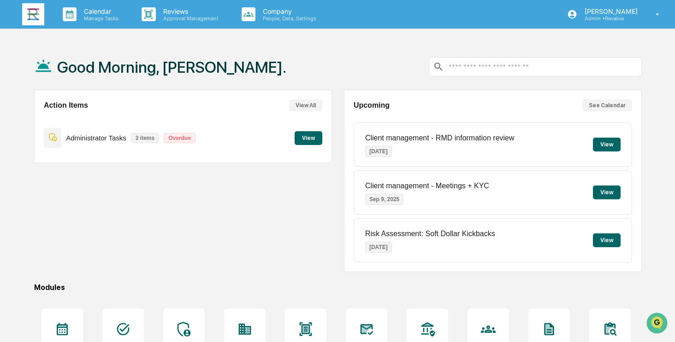
click at [303, 139] on button "View" at bounding box center [308, 138] width 28 height 14
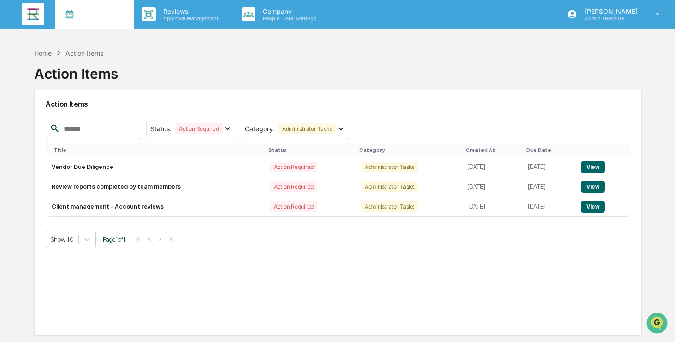
click at [91, 14] on p "Calendar" at bounding box center [99, 11] width 47 height 8
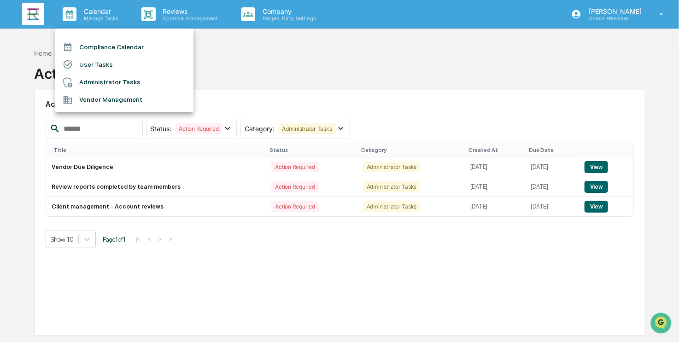
click at [99, 82] on li "Administrator Tasks" at bounding box center [124, 83] width 138 height 18
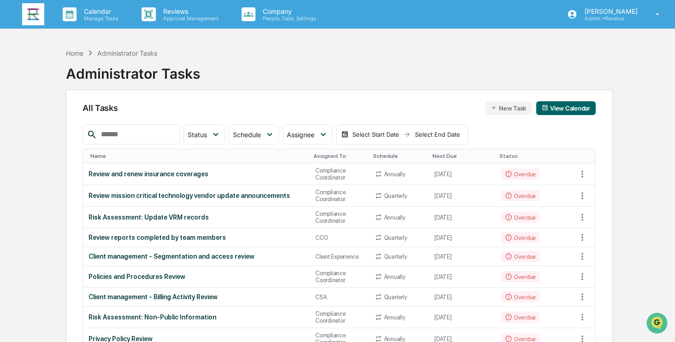
click at [440, 155] on div "Next Due" at bounding box center [461, 156] width 59 height 6
click at [275, 136] on icon at bounding box center [269, 134] width 10 height 10
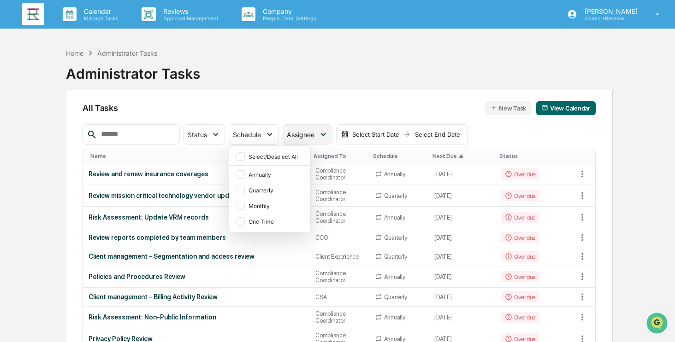
click at [332, 135] on div "Assignee" at bounding box center [307, 134] width 50 height 20
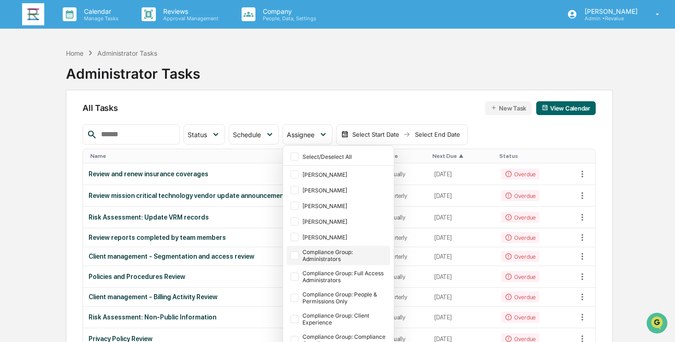
click at [299, 254] on div at bounding box center [294, 256] width 8 height 8
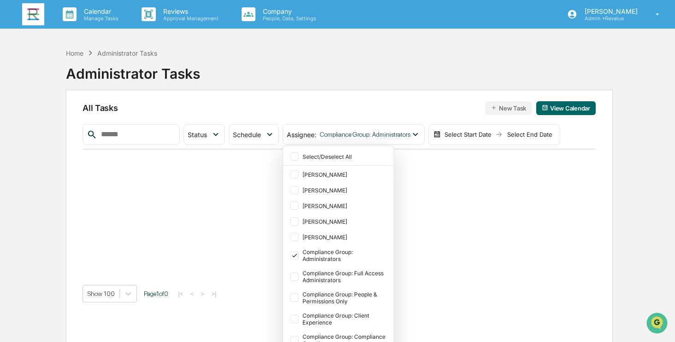
click at [611, 186] on div "Home Administrator Tasks Administrator Tasks All Tasks New Task View Calendar S…" at bounding box center [339, 215] width 574 height 342
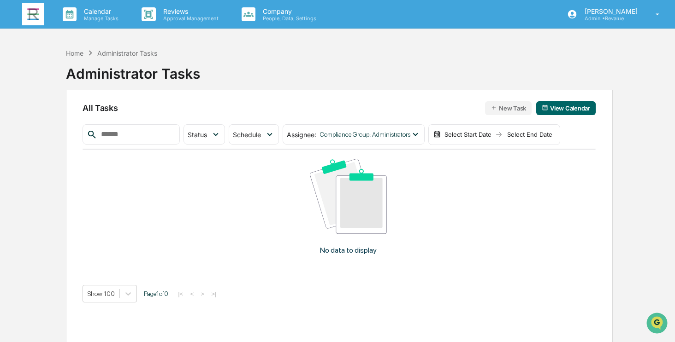
click at [493, 132] on div "Select Start Date" at bounding box center [467, 134] width 51 height 7
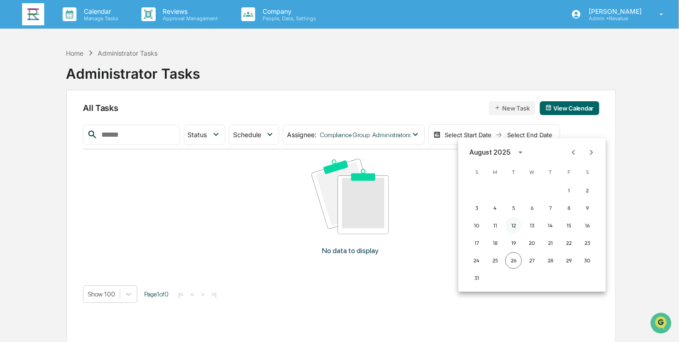
click at [511, 228] on button "12" at bounding box center [513, 225] width 17 height 17
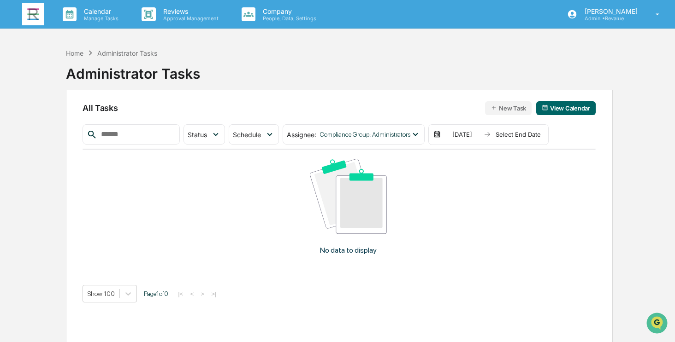
click at [519, 136] on div "Select End Date" at bounding box center [518, 134] width 51 height 7
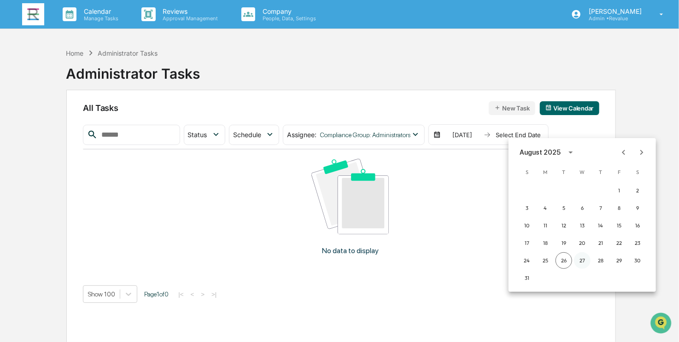
click at [579, 259] on button "27" at bounding box center [582, 260] width 17 height 17
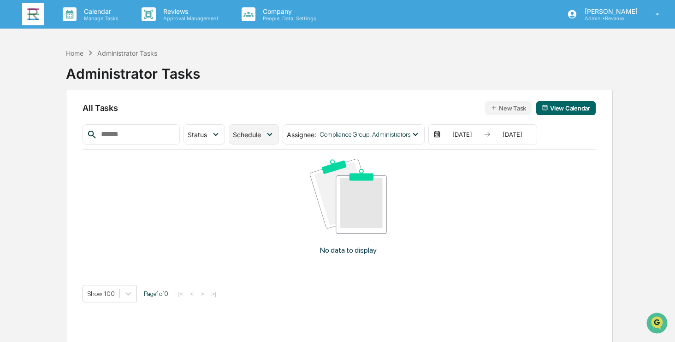
click at [261, 131] on span "Schedule" at bounding box center [247, 135] width 28 height 8
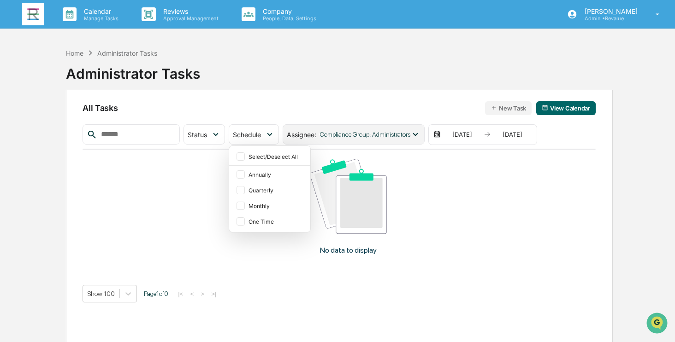
click at [350, 136] on span "Compliance Group: Administrators" at bounding box center [365, 134] width 90 height 7
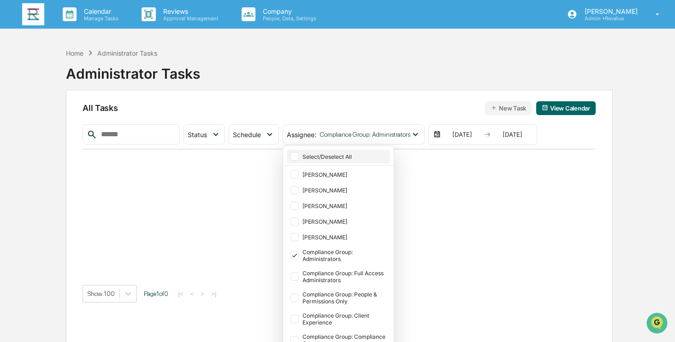
click at [299, 154] on div at bounding box center [294, 157] width 8 height 8
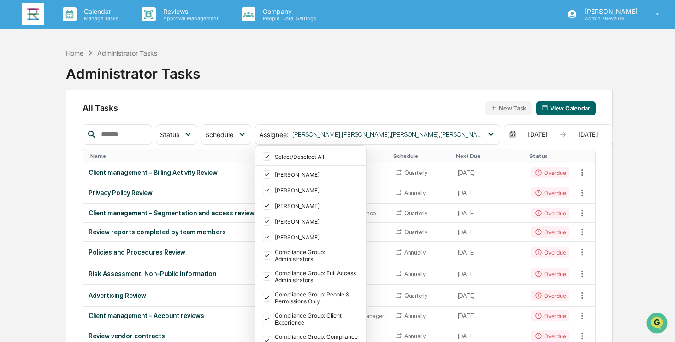
click at [382, 93] on div "All Tasks New Task View Calendar Status Select/Deselect All Done In Progress Ac…" at bounding box center [339, 249] width 546 height 319
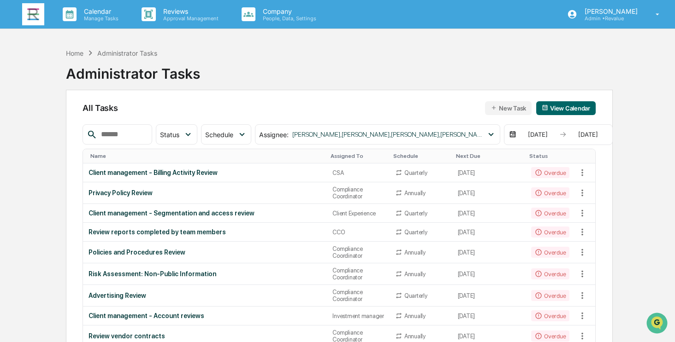
click at [31, 11] on img at bounding box center [33, 14] width 22 height 22
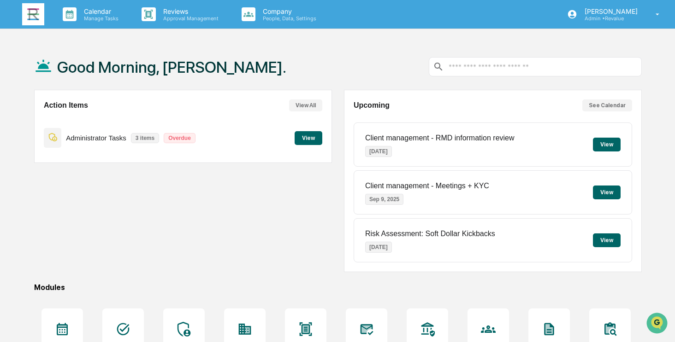
click at [305, 132] on button "View" at bounding box center [308, 138] width 28 height 14
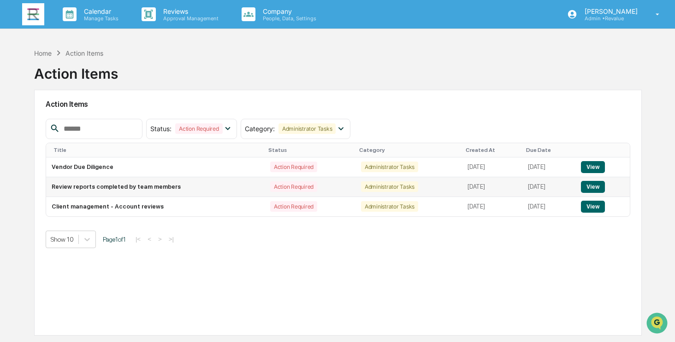
click at [599, 185] on button "View" at bounding box center [592, 187] width 23 height 12
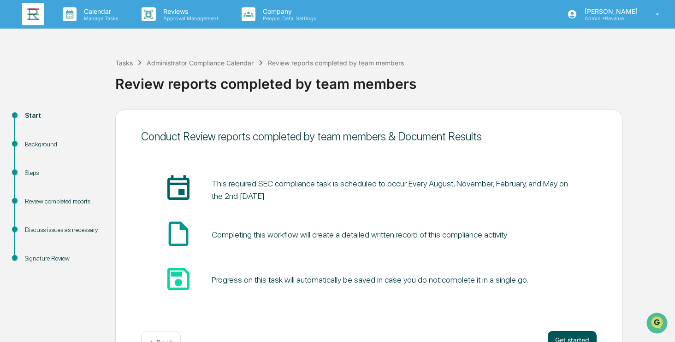
click at [568, 342] on button "Get started" at bounding box center [571, 340] width 49 height 18
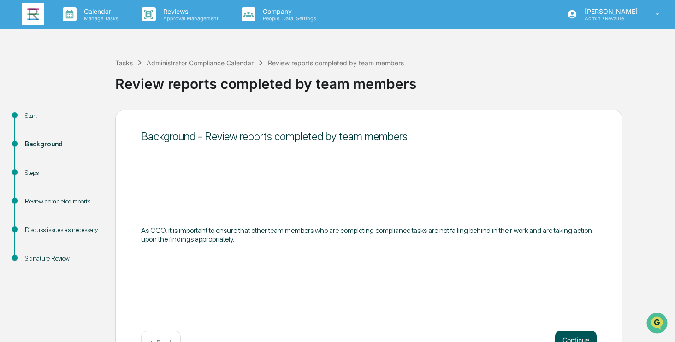
click at [569, 338] on button "Continue" at bounding box center [575, 340] width 41 height 18
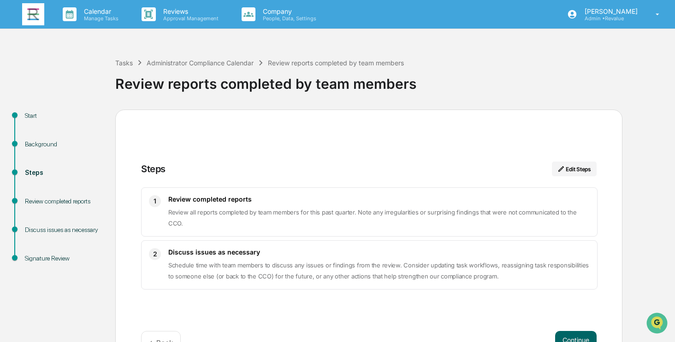
click at [569, 338] on button "Continue" at bounding box center [575, 340] width 41 height 18
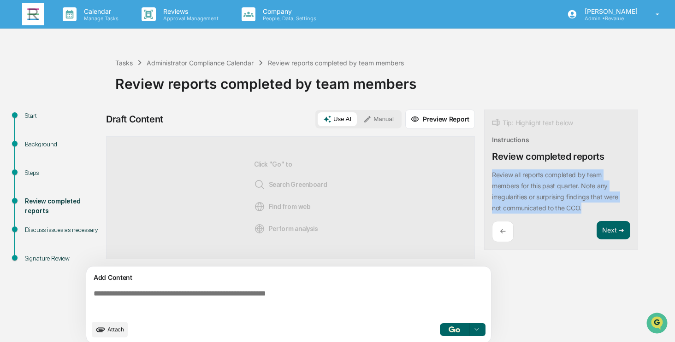
drag, startPoint x: 598, startPoint y: 210, endPoint x: 491, endPoint y: 176, distance: 111.9
click at [492, 176] on div "​Review all reports completed by team members for this past quarter. Note any i…" at bounding box center [561, 192] width 138 height 44
click at [518, 155] on button "Focus Assistant" at bounding box center [517, 159] width 48 height 12
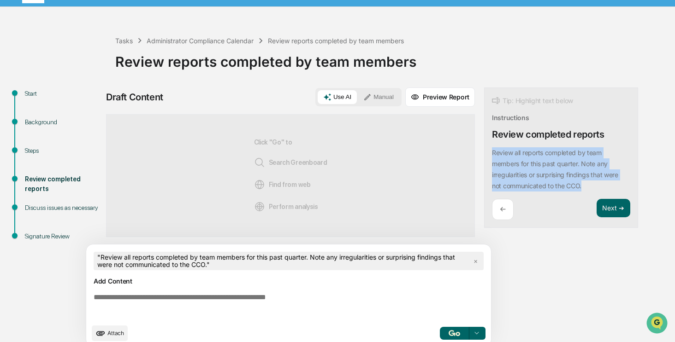
scroll to position [32, 0]
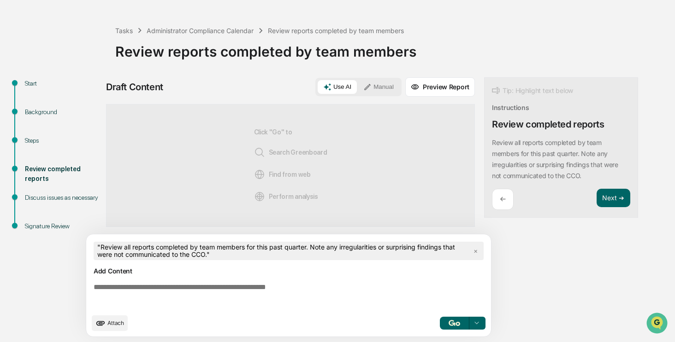
click at [250, 288] on textarea at bounding box center [290, 296] width 401 height 33
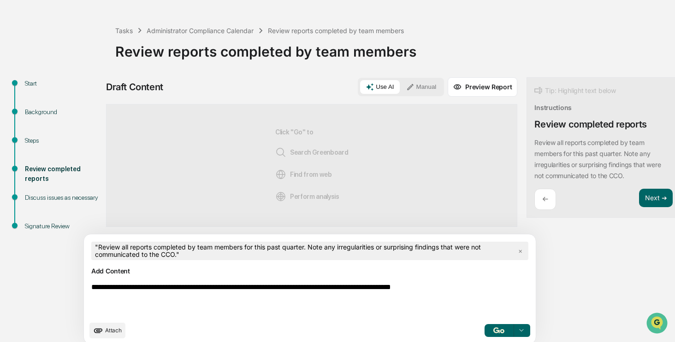
type textarea "**********"
click at [493, 331] on img "button" at bounding box center [498, 331] width 11 height 6
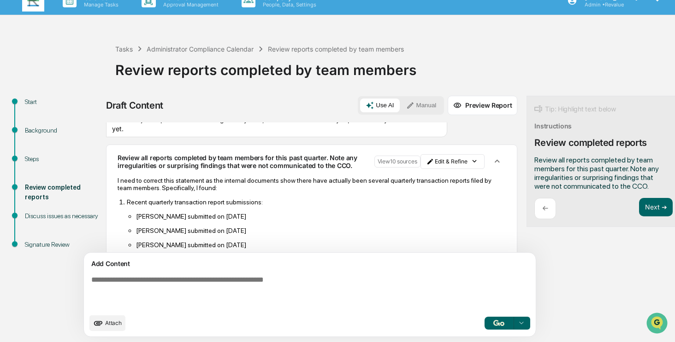
scroll to position [0, 0]
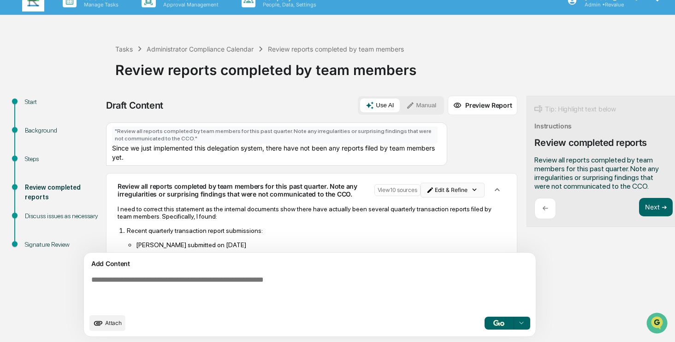
click at [424, 191] on html "Calendar Manage Tasks Reviews Approval Management Company People, Data, Setting…" at bounding box center [337, 157] width 675 height 342
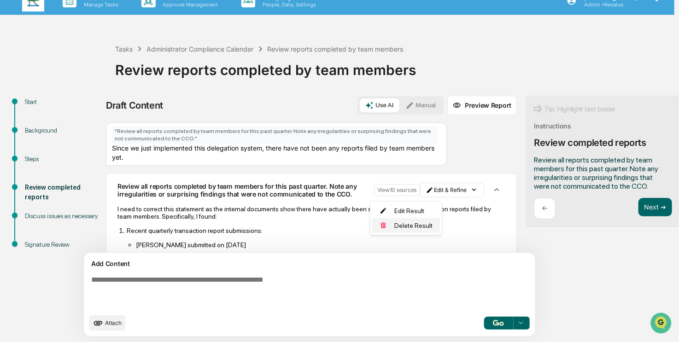
click at [398, 224] on div "Delete Result" at bounding box center [406, 225] width 68 height 15
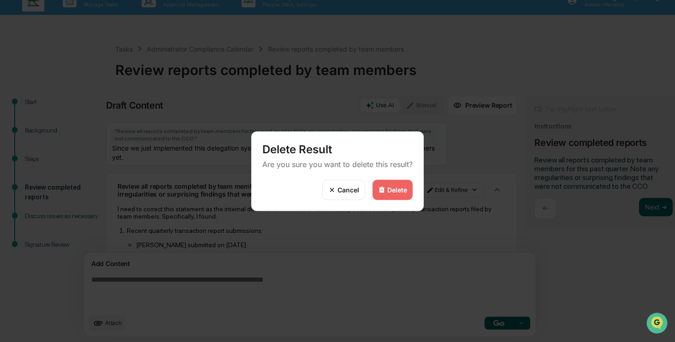
click at [389, 190] on div "Delete" at bounding box center [397, 190] width 20 height 8
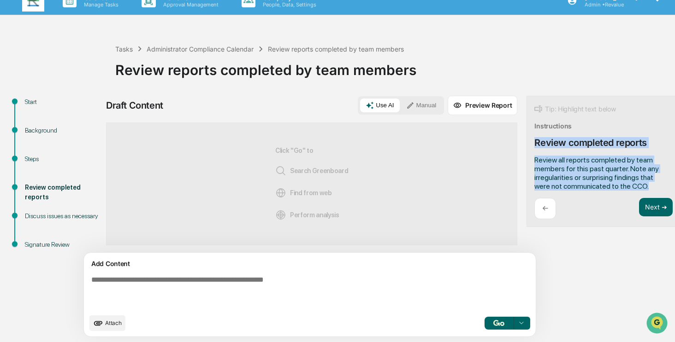
drag, startPoint x: 593, startPoint y: 187, endPoint x: 491, endPoint y: 144, distance: 110.7
click at [526, 144] on div "Tip: Highlight text below Instructions Review completed reports ​Review all rep…" at bounding box center [603, 162] width 154 height 132
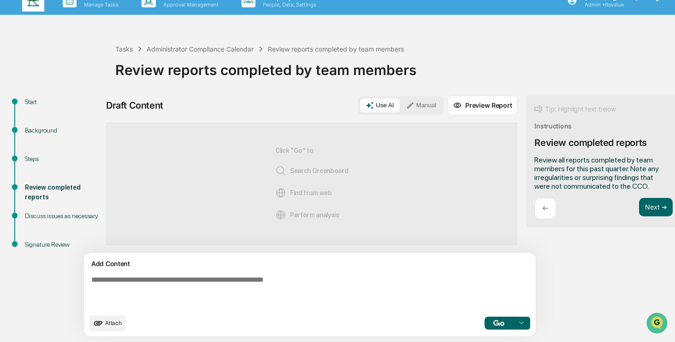
click at [534, 123] on div "Instructions" at bounding box center [552, 126] width 37 height 8
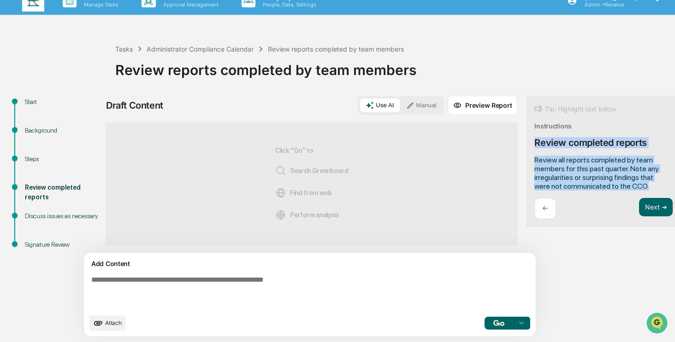
drag, startPoint x: 594, startPoint y: 188, endPoint x: 483, endPoint y: 140, distance: 120.9
click at [526, 140] on div "Tip: Highlight text below Instructions Review completed reports ​Review all rep…" at bounding box center [603, 162] width 154 height 132
click at [573, 180] on span "​Review all reports completed by team members for this past quarter. Note any i…" at bounding box center [596, 173] width 124 height 35
drag, startPoint x: 593, startPoint y: 186, endPoint x: 490, endPoint y: 160, distance: 106.7
click at [526, 160] on div "Tip: Highlight text below Instructions Review completed reports ​Review all rep…" at bounding box center [603, 162] width 154 height 132
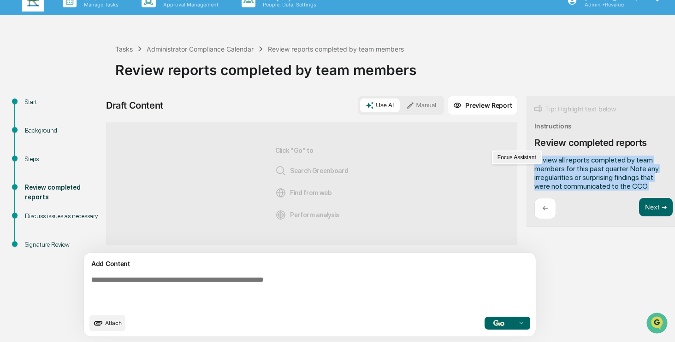
click at [525, 159] on button "Focus Assistant" at bounding box center [517, 158] width 48 height 12
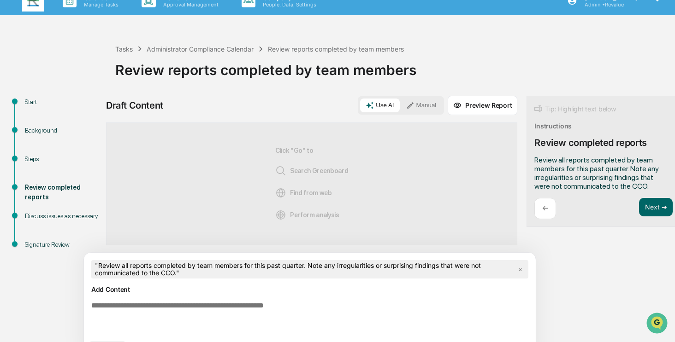
click at [221, 305] on textarea at bounding box center [288, 318] width 401 height 41
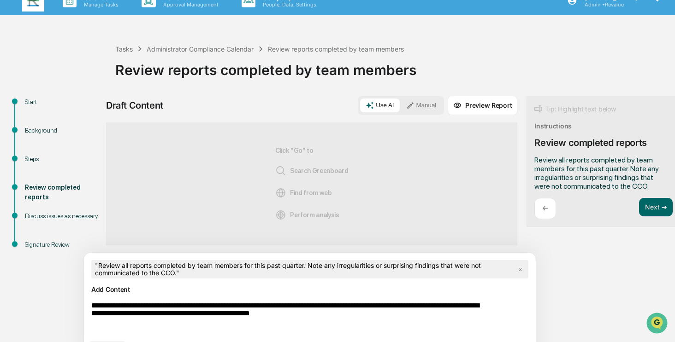
click at [283, 305] on textarea "**********" at bounding box center [288, 318] width 401 height 41
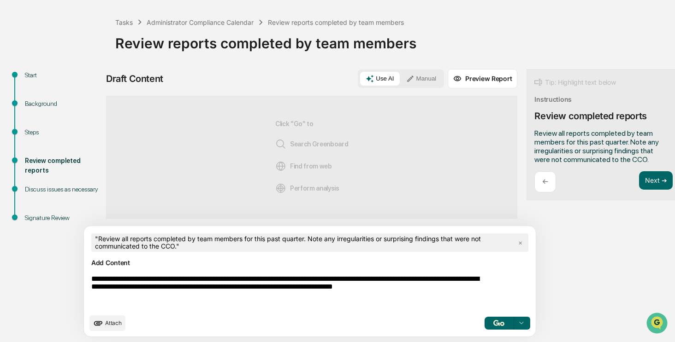
type textarea "**********"
click at [493, 325] on img "button" at bounding box center [498, 323] width 11 height 6
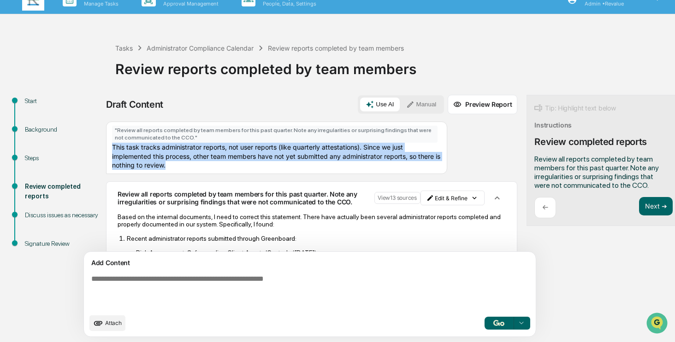
drag, startPoint x: 239, startPoint y: 168, endPoint x: 111, endPoint y: 151, distance: 129.2
click at [111, 151] on div "" ​Review all reports completed by team members for this past quarter. Note any…" at bounding box center [276, 148] width 341 height 53
copy div "This task tracks administrator reports, not user reports (like quarterly attest…"
click at [418, 158] on div "" ​Review all reports completed by team members for this past quarter. Note any…" at bounding box center [311, 148] width 411 height 53
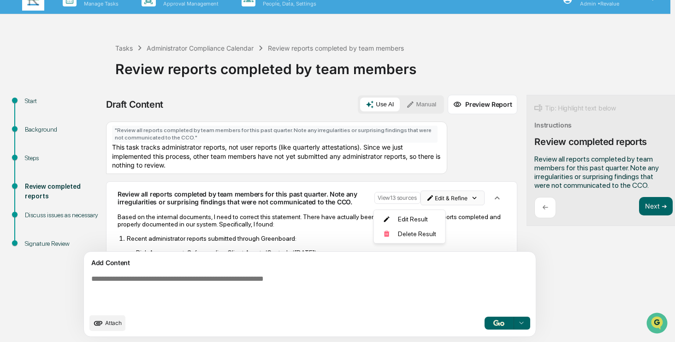
click at [420, 202] on html "Calendar Manage Tasks Reviews Approval Management Company People, Data, Setting…" at bounding box center [337, 156] width 675 height 342
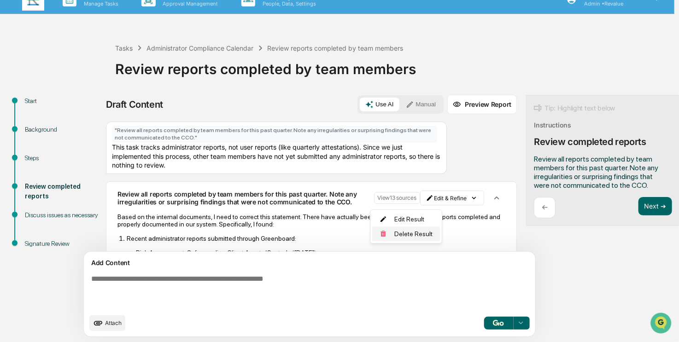
click at [399, 235] on div "Delete Result" at bounding box center [406, 234] width 68 height 15
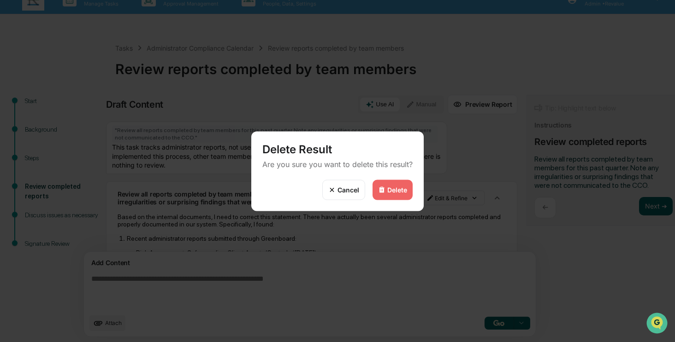
click at [407, 189] on div "Delete" at bounding box center [392, 190] width 40 height 20
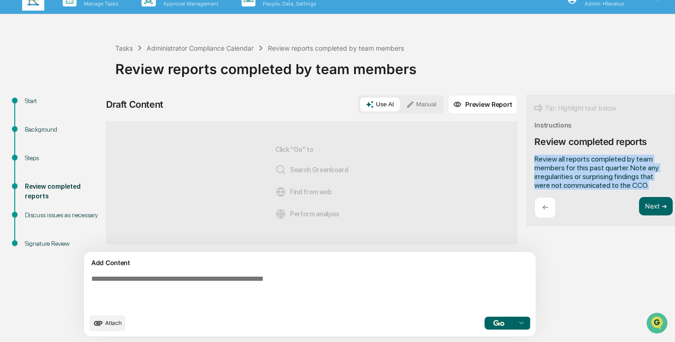
drag, startPoint x: 581, startPoint y: 185, endPoint x: 490, endPoint y: 162, distance: 93.6
click at [526, 162] on div "Tip: Highlight text below Instructions Review completed reports ​Review all rep…" at bounding box center [603, 161] width 154 height 132
click at [508, 159] on button "Focus Assistant" at bounding box center [517, 158] width 48 height 12
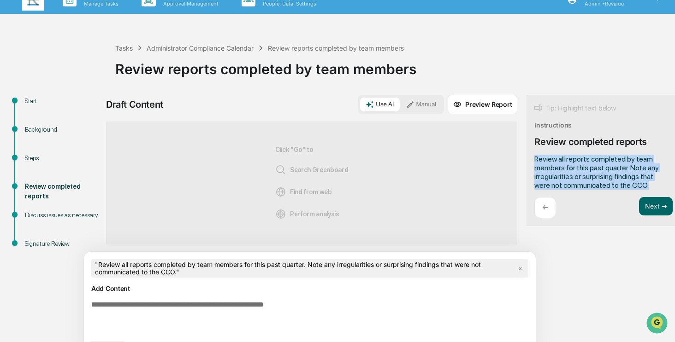
click at [291, 306] on textarea at bounding box center [288, 317] width 401 height 41
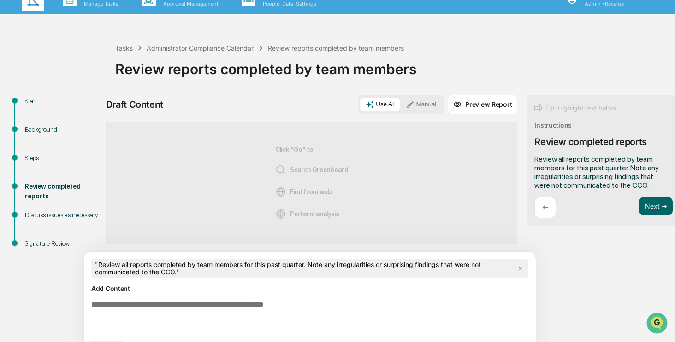
paste textarea "**********"
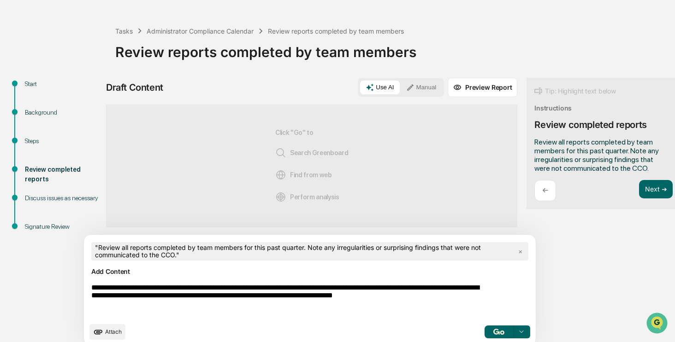
scroll to position [41, 0]
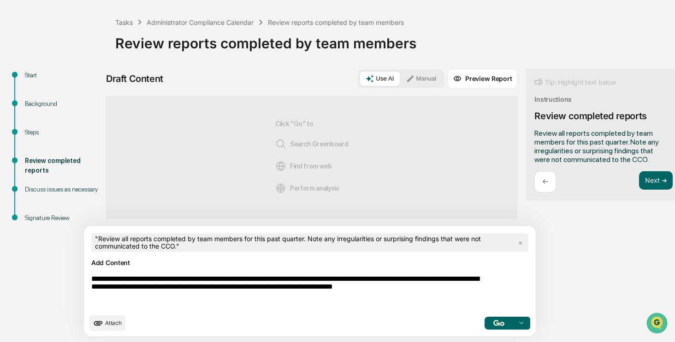
click at [349, 298] on textarea "**********" at bounding box center [288, 291] width 401 height 41
type textarea "**********"
click at [493, 324] on img "button" at bounding box center [498, 323] width 11 height 6
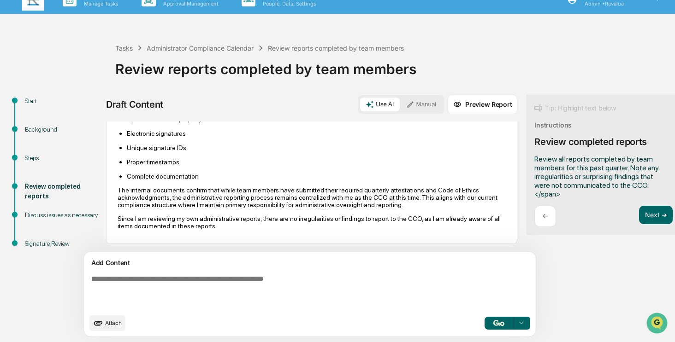
scroll to position [235, 0]
click at [639, 208] on button "Next ➔" at bounding box center [656, 215] width 34 height 19
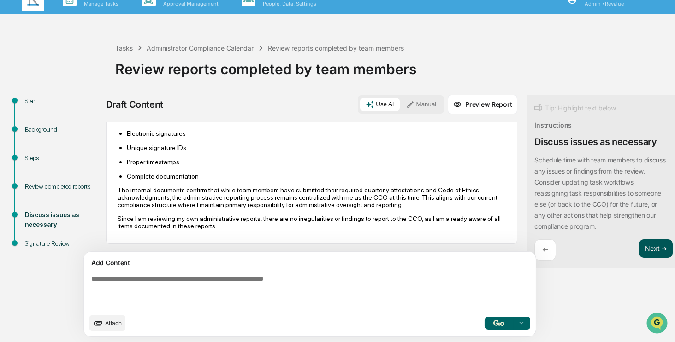
scroll to position [0, 0]
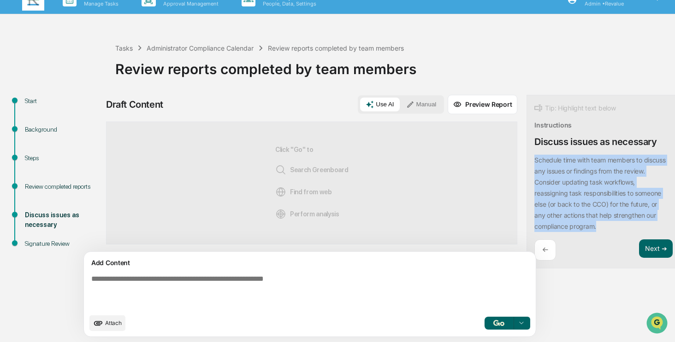
drag, startPoint x: 561, startPoint y: 228, endPoint x: 484, endPoint y: 161, distance: 102.3
click at [526, 161] on div "Tip: Highlight text below Instructions Discuss issues as necessary ​Schedule ti…" at bounding box center [603, 182] width 154 height 174
click at [512, 157] on button "Focus Assistant" at bounding box center [517, 159] width 48 height 12
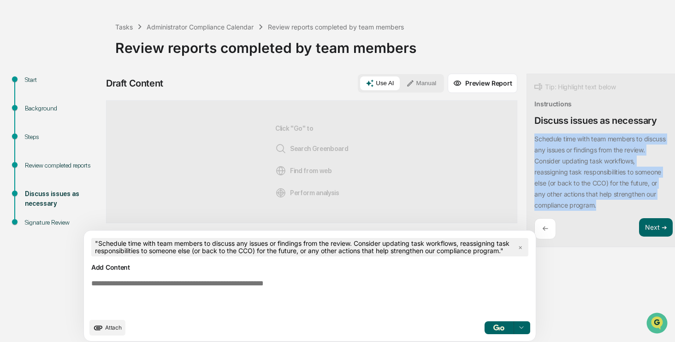
scroll to position [48, 0]
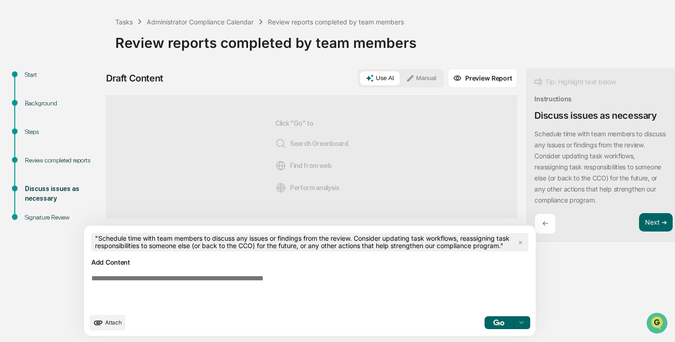
click at [295, 283] on textarea at bounding box center [288, 291] width 401 height 41
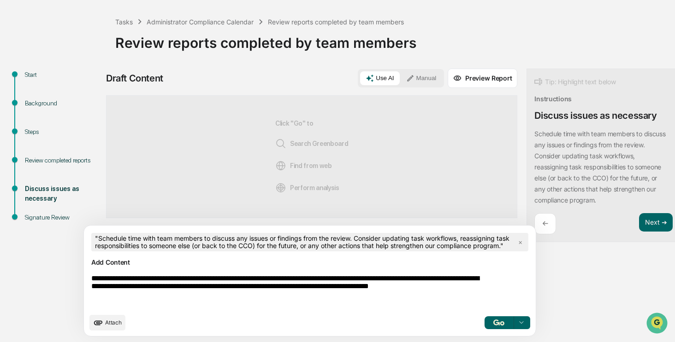
type textarea "**********"
click at [493, 320] on img "button" at bounding box center [498, 323] width 11 height 6
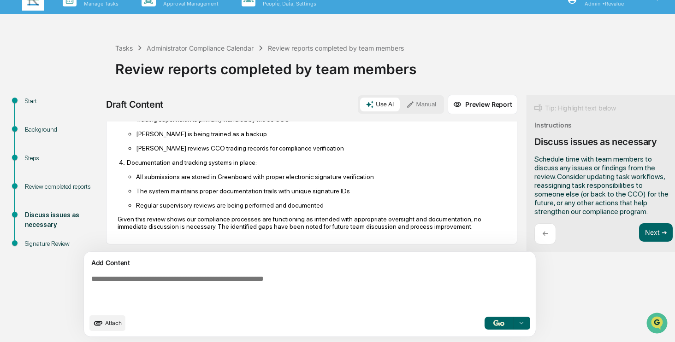
scroll to position [313, 0]
click at [639, 232] on button "Next ➔" at bounding box center [656, 232] width 34 height 19
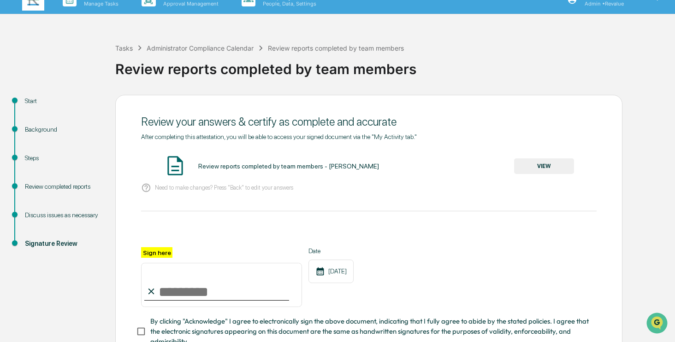
click at [539, 169] on button "VIEW" at bounding box center [544, 167] width 60 height 16
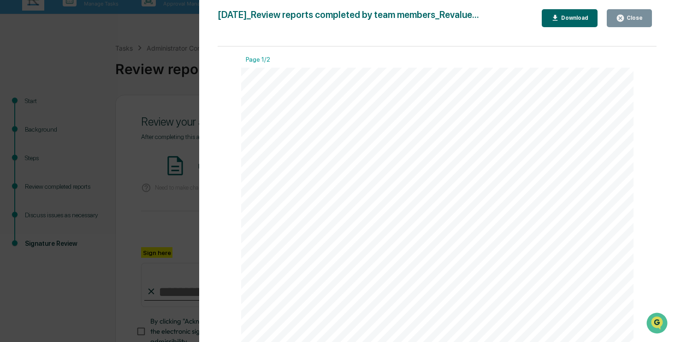
click at [640, 19] on div "Close" at bounding box center [633, 18] width 18 height 6
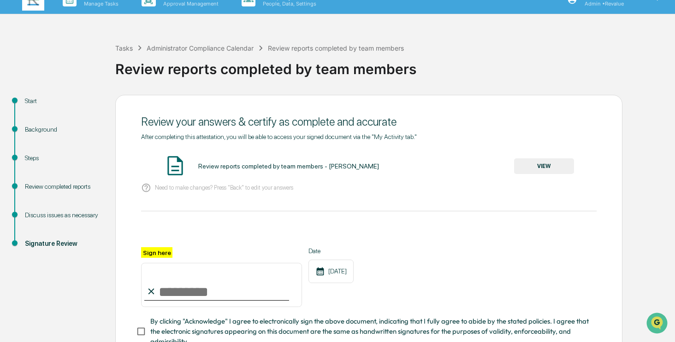
click at [215, 295] on input "Sign here" at bounding box center [221, 285] width 161 height 44
type input "**********"
click at [182, 333] on span "By clicking "Acknowledge" I agree to electronically sign the above document, in…" at bounding box center [369, 332] width 439 height 31
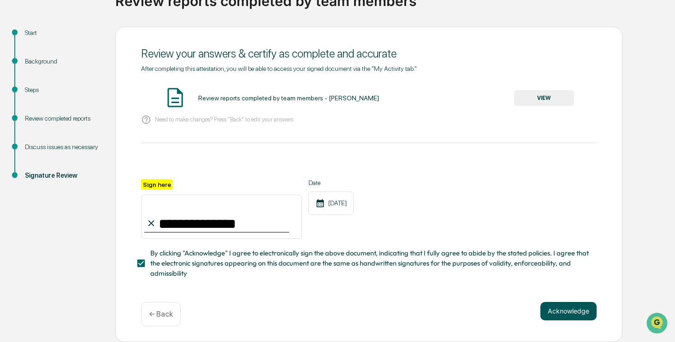
click at [557, 310] on button "Acknowledge" at bounding box center [568, 311] width 56 height 18
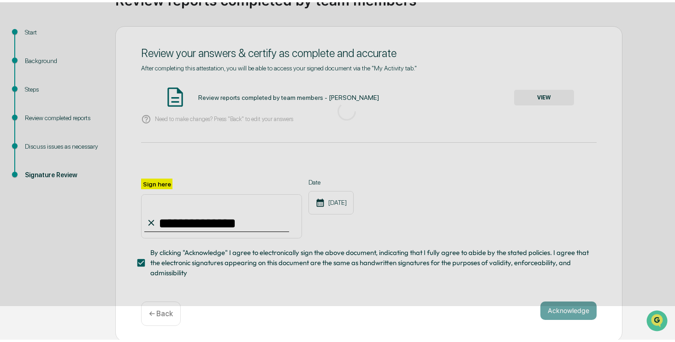
scroll to position [28, 0]
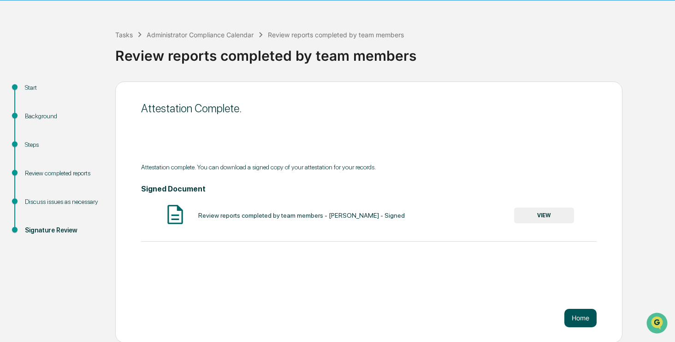
click at [573, 315] on button "Home" at bounding box center [580, 318] width 32 height 18
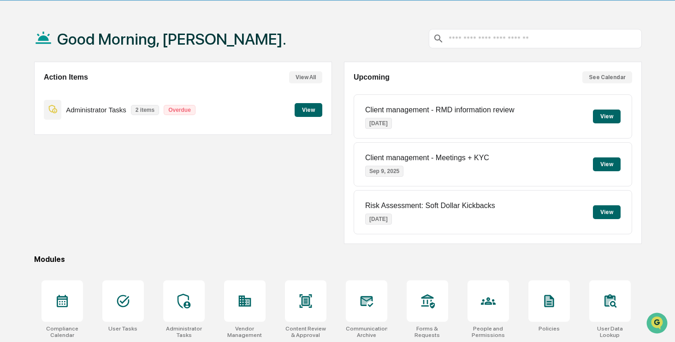
click at [309, 109] on button "View" at bounding box center [308, 110] width 28 height 14
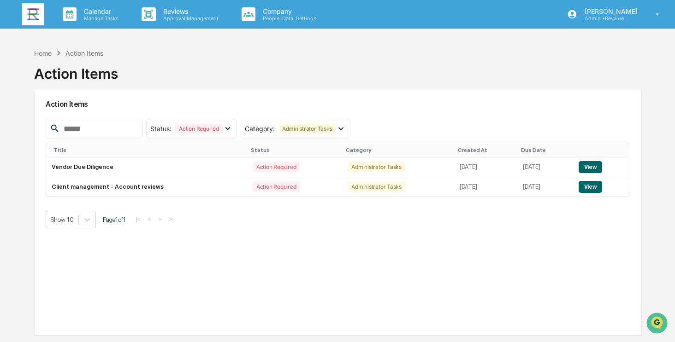
click at [33, 12] on img at bounding box center [33, 14] width 22 height 22
